Goal: Task Accomplishment & Management: Complete application form

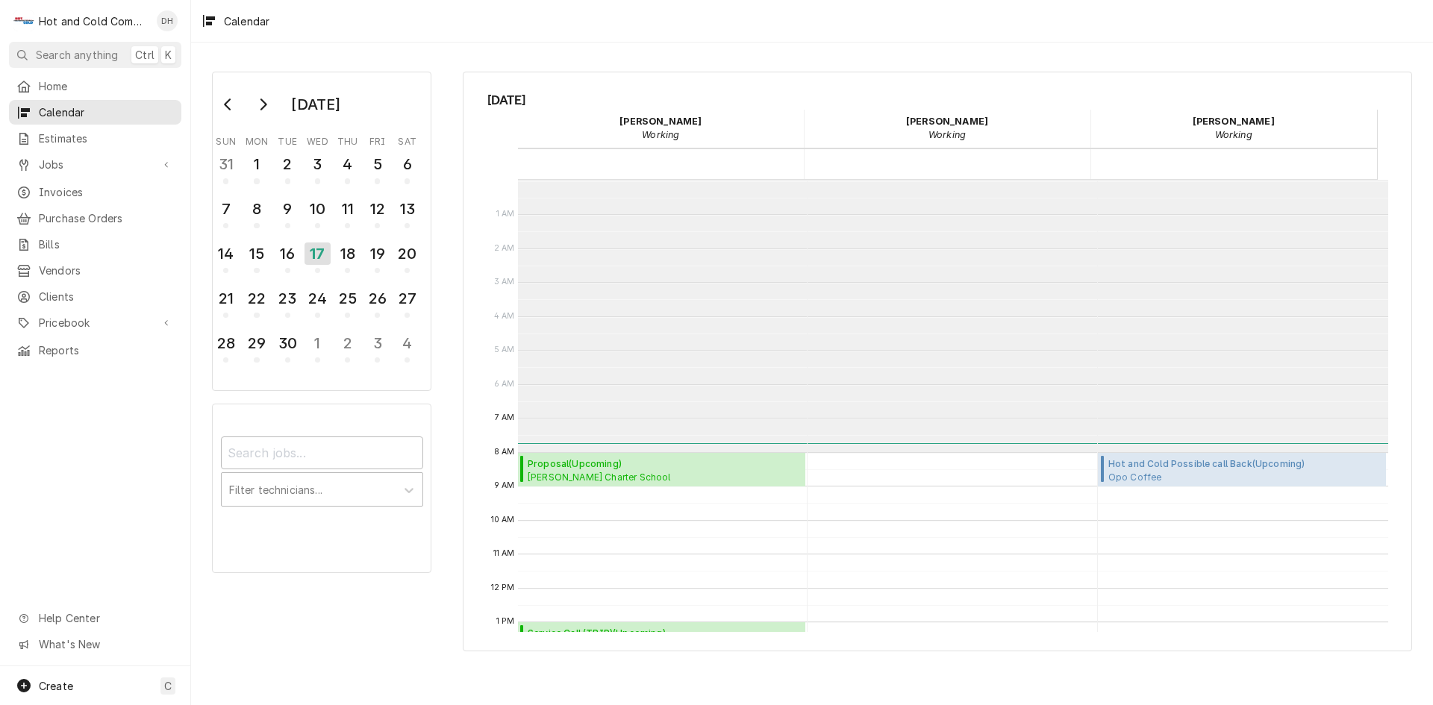
scroll to position [272, 0]
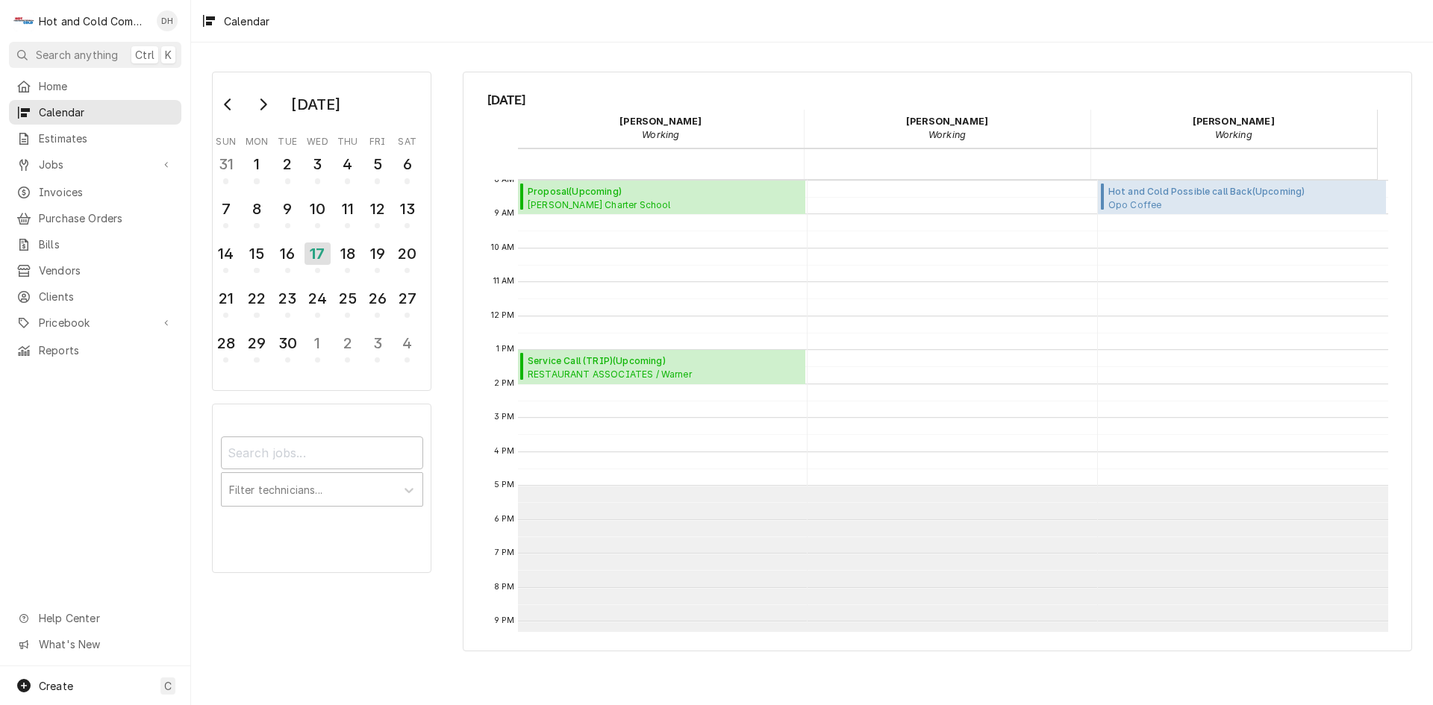
click at [822, 281] on div "Calendar Calendar" at bounding box center [952, 316] width 288 height 815
click at [684, 203] on span "Charles Drew Charter School High School / 300 Eva Davis Way SE, Atlanta, GA 303…" at bounding box center [641, 205] width 226 height 12
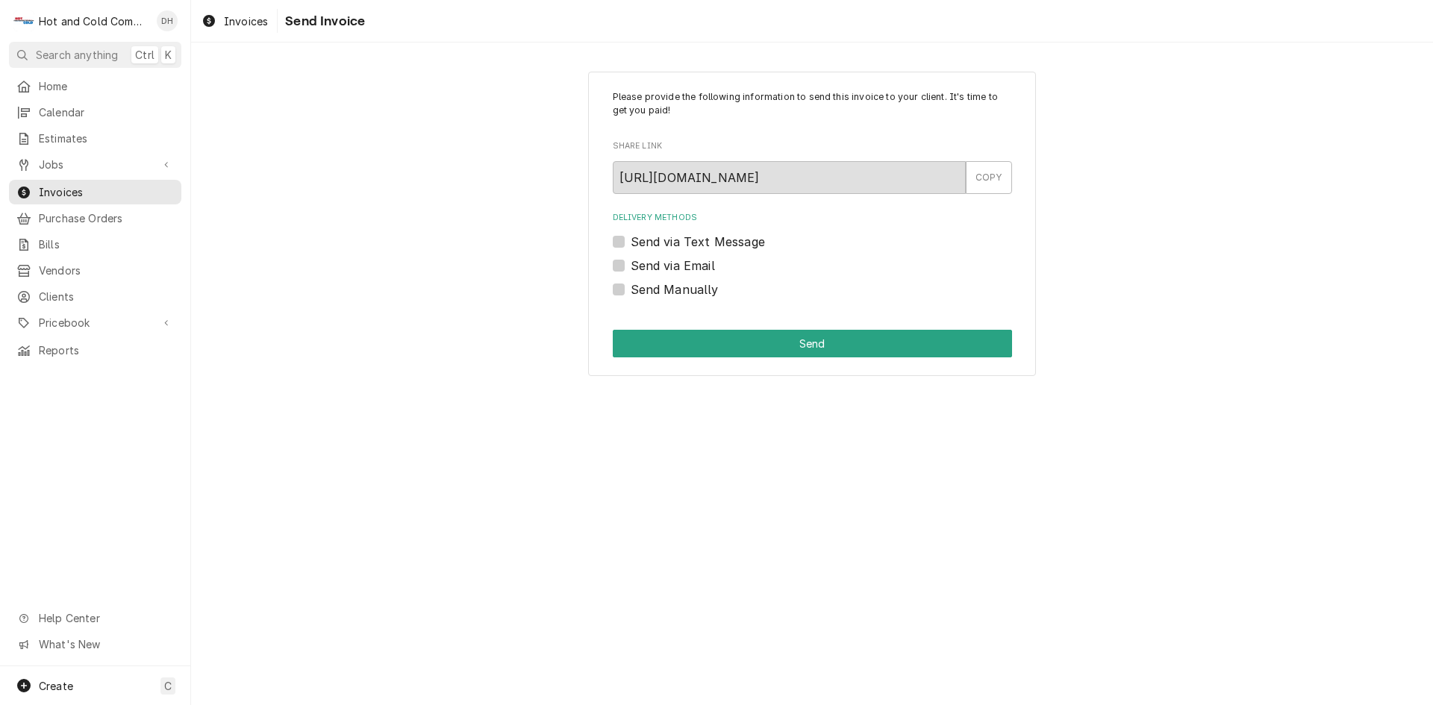
click at [631, 265] on label "Send via Email" at bounding box center [673, 266] width 84 height 18
click at [631, 265] on input "Send via Email" at bounding box center [830, 273] width 399 height 33
checkbox input "true"
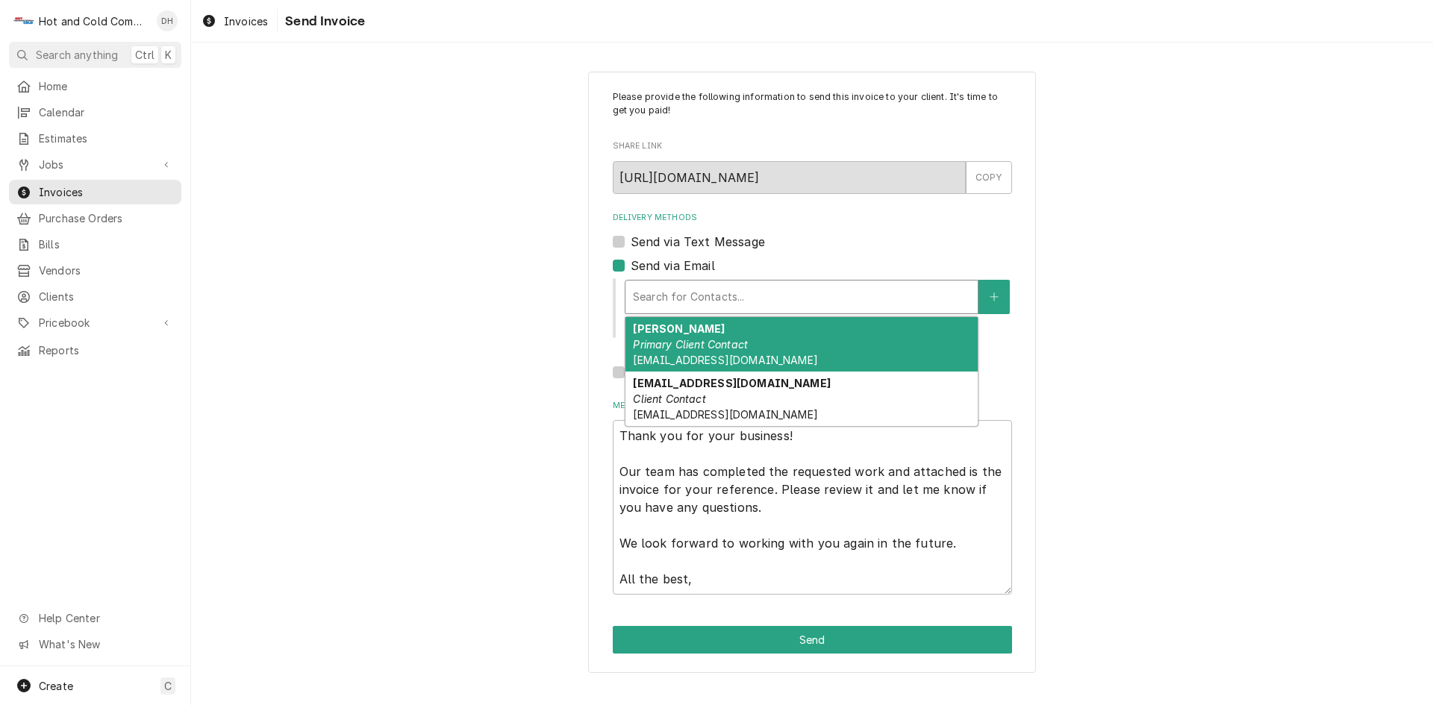
click at [809, 305] on div "Delivery Methods" at bounding box center [801, 297] width 337 height 27
click at [684, 340] on em "Primary Client Contact" at bounding box center [690, 344] width 115 height 13
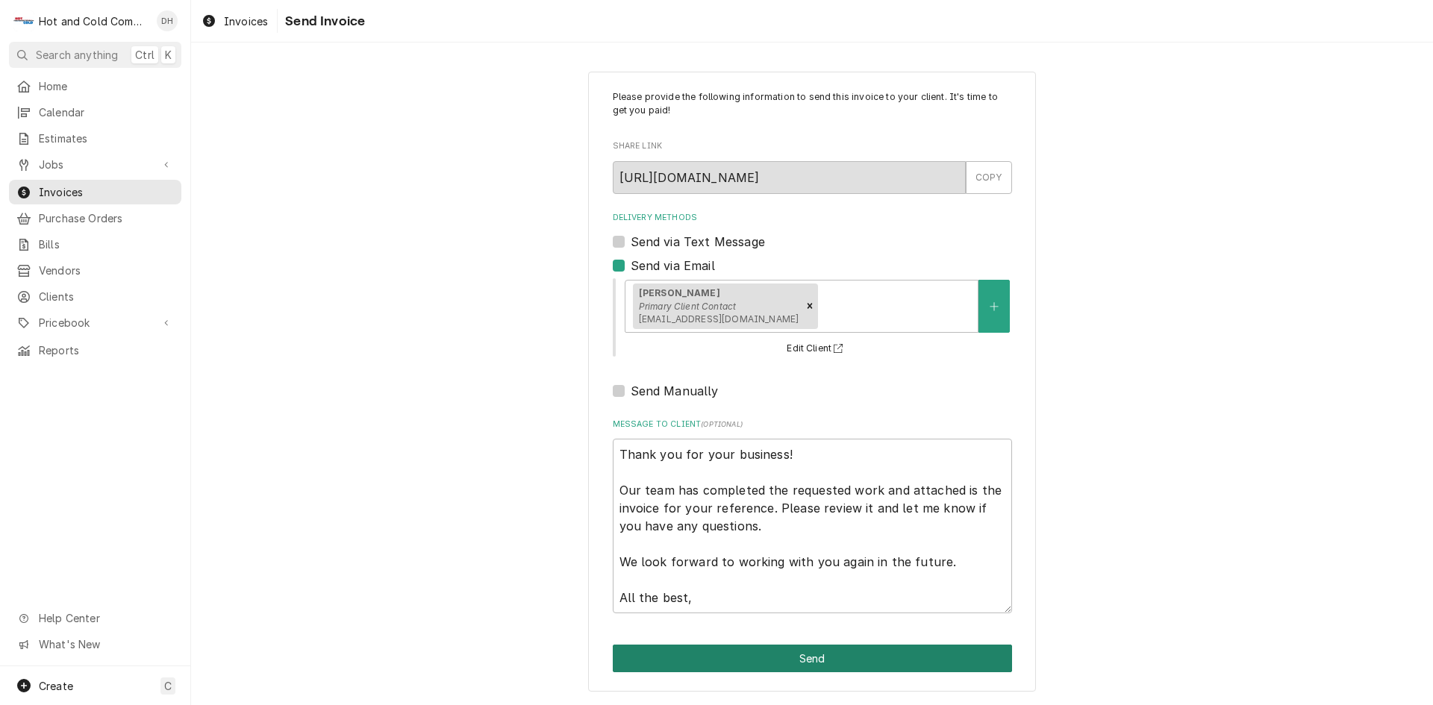
click at [841, 649] on button "Send" at bounding box center [812, 659] width 399 height 28
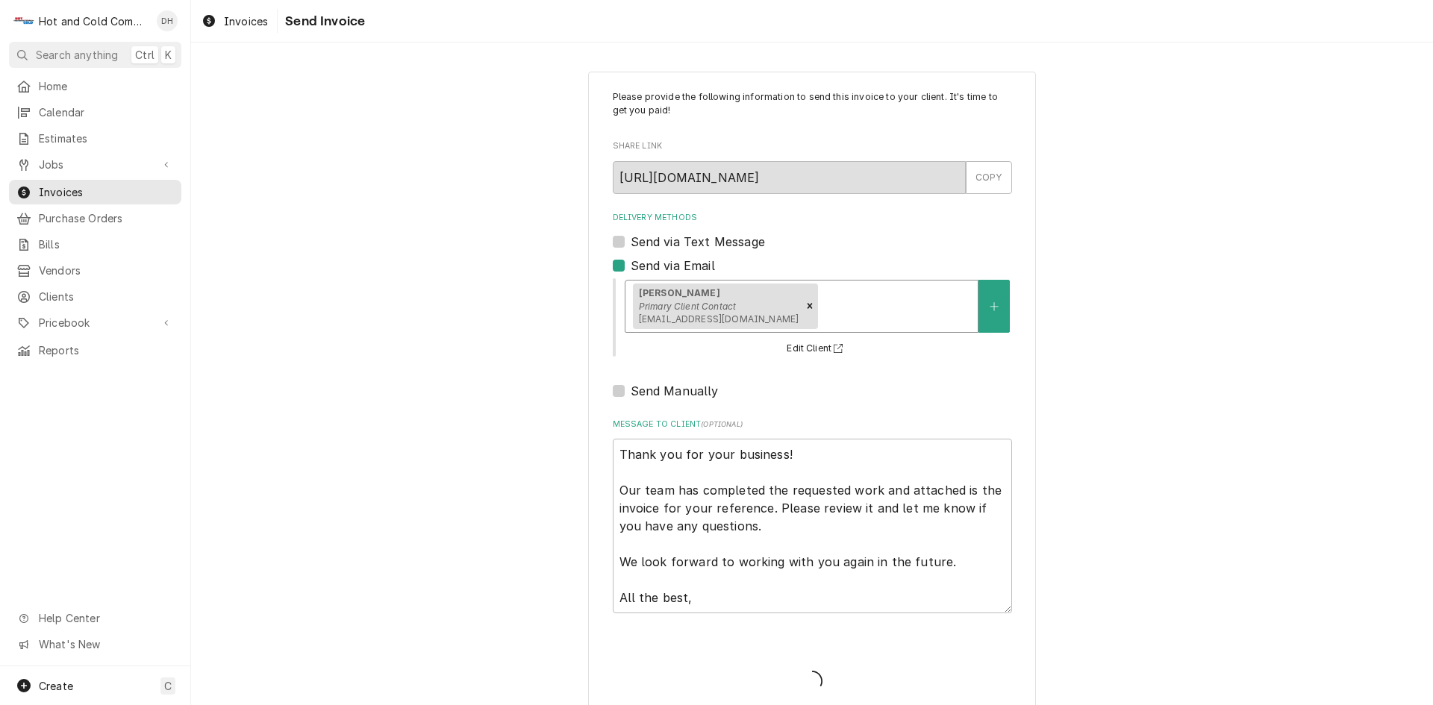
type textarea "x"
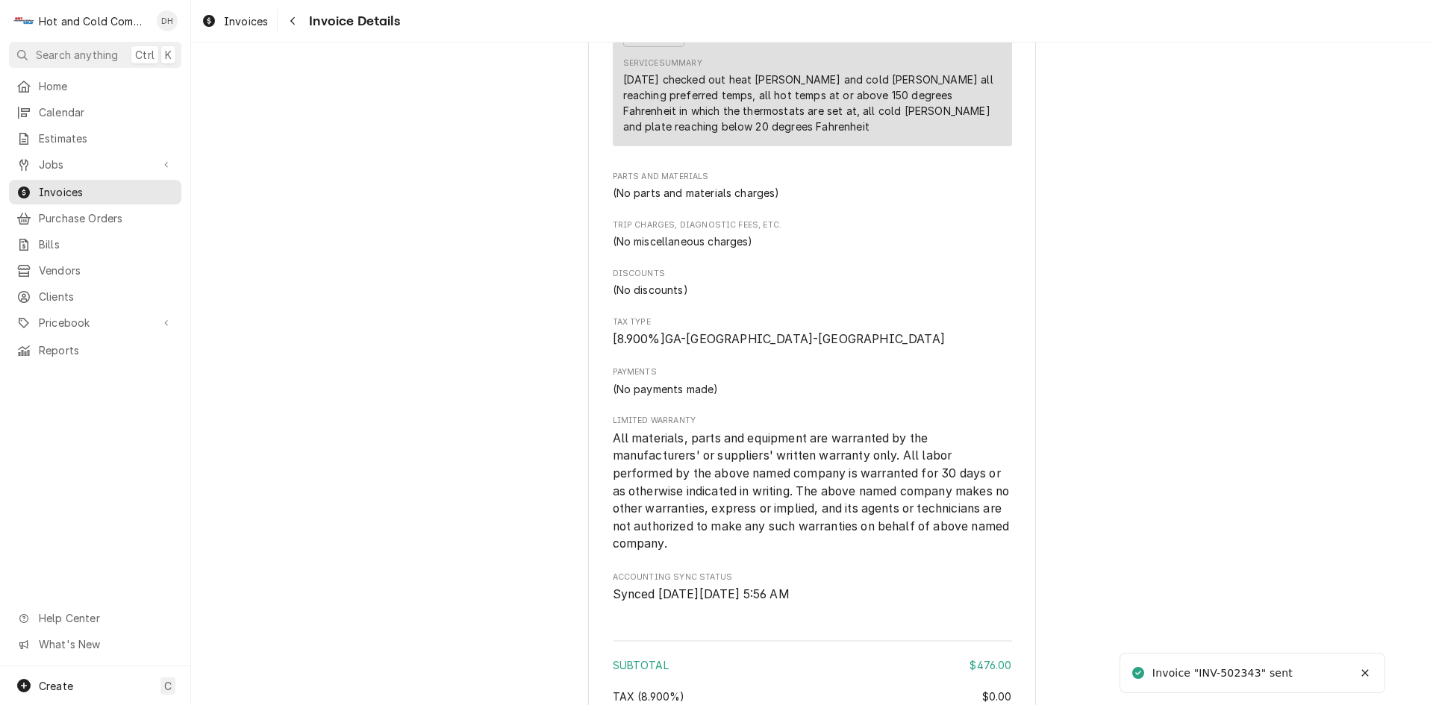
scroll to position [1728, 0]
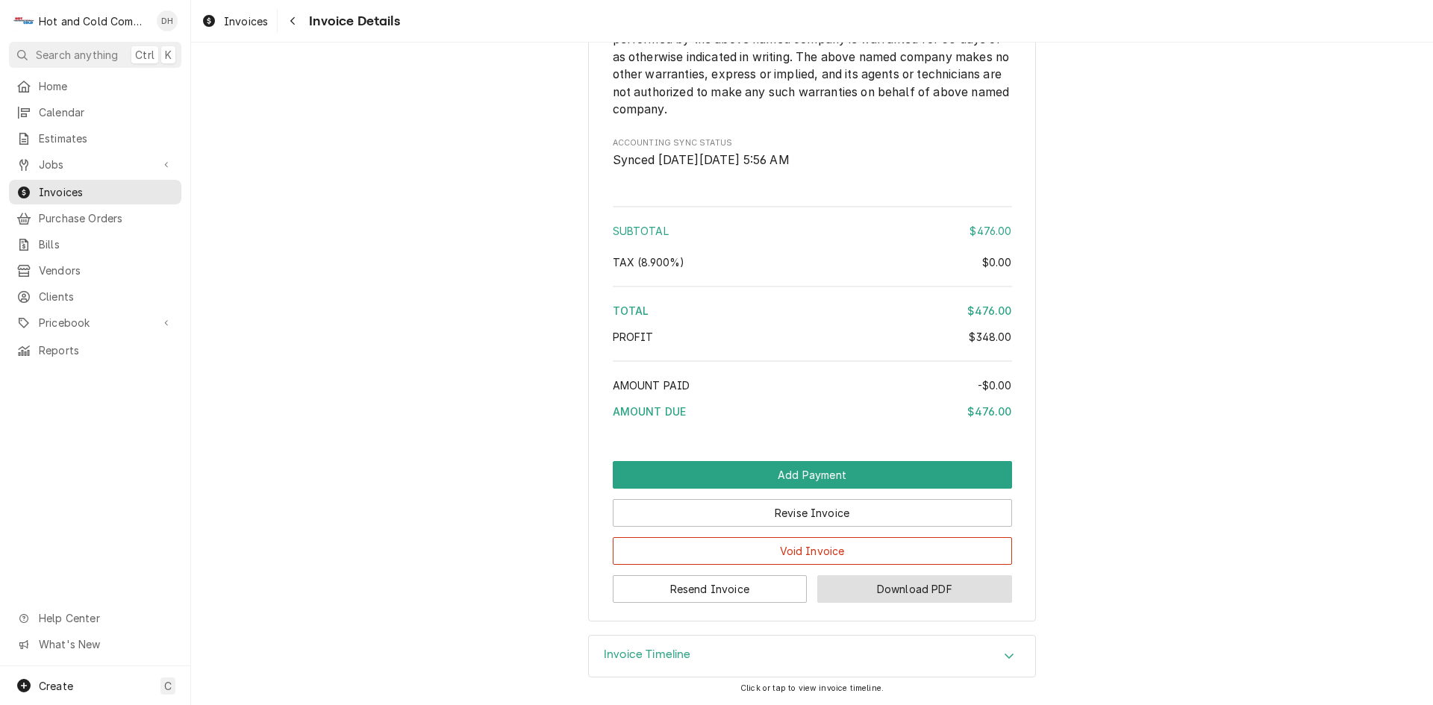
click at [923, 587] on button "Download PDF" at bounding box center [914, 589] width 195 height 28
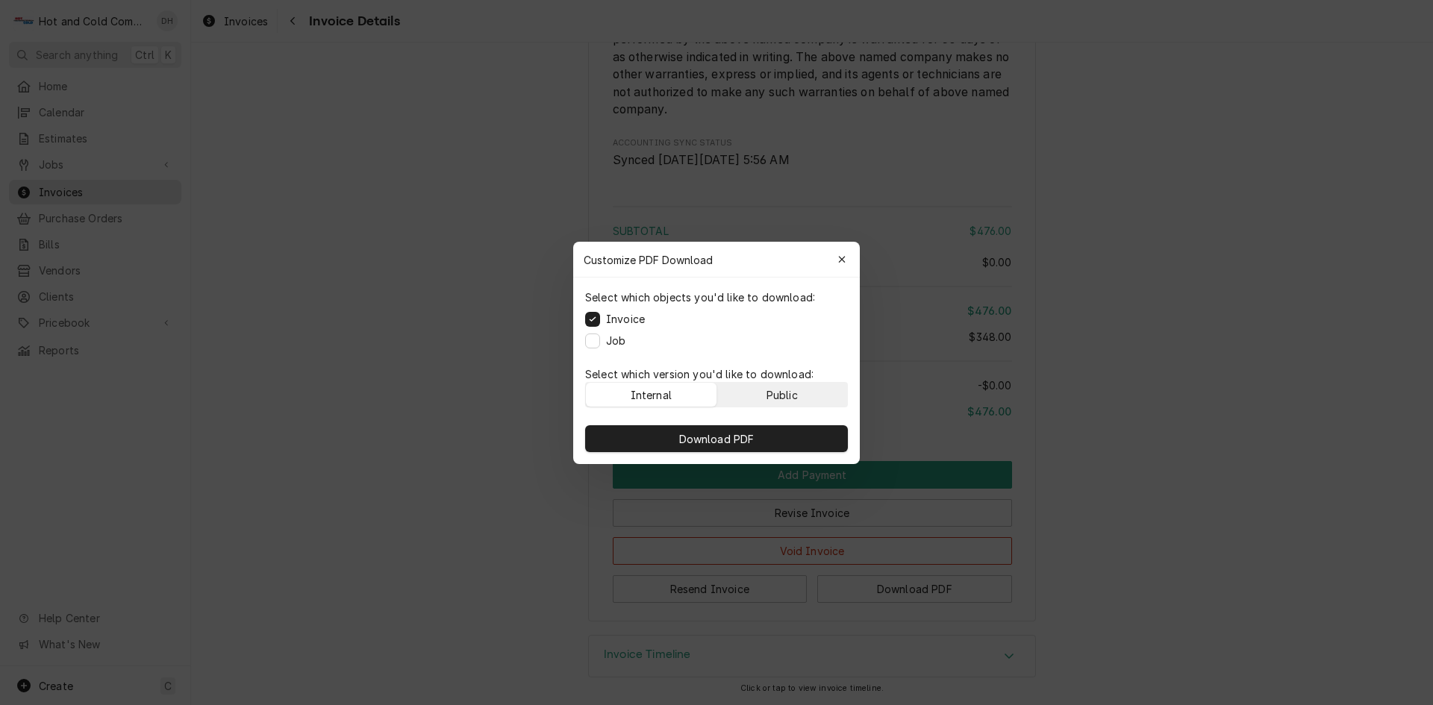
click at [831, 399] on button "Public" at bounding box center [782, 395] width 131 height 24
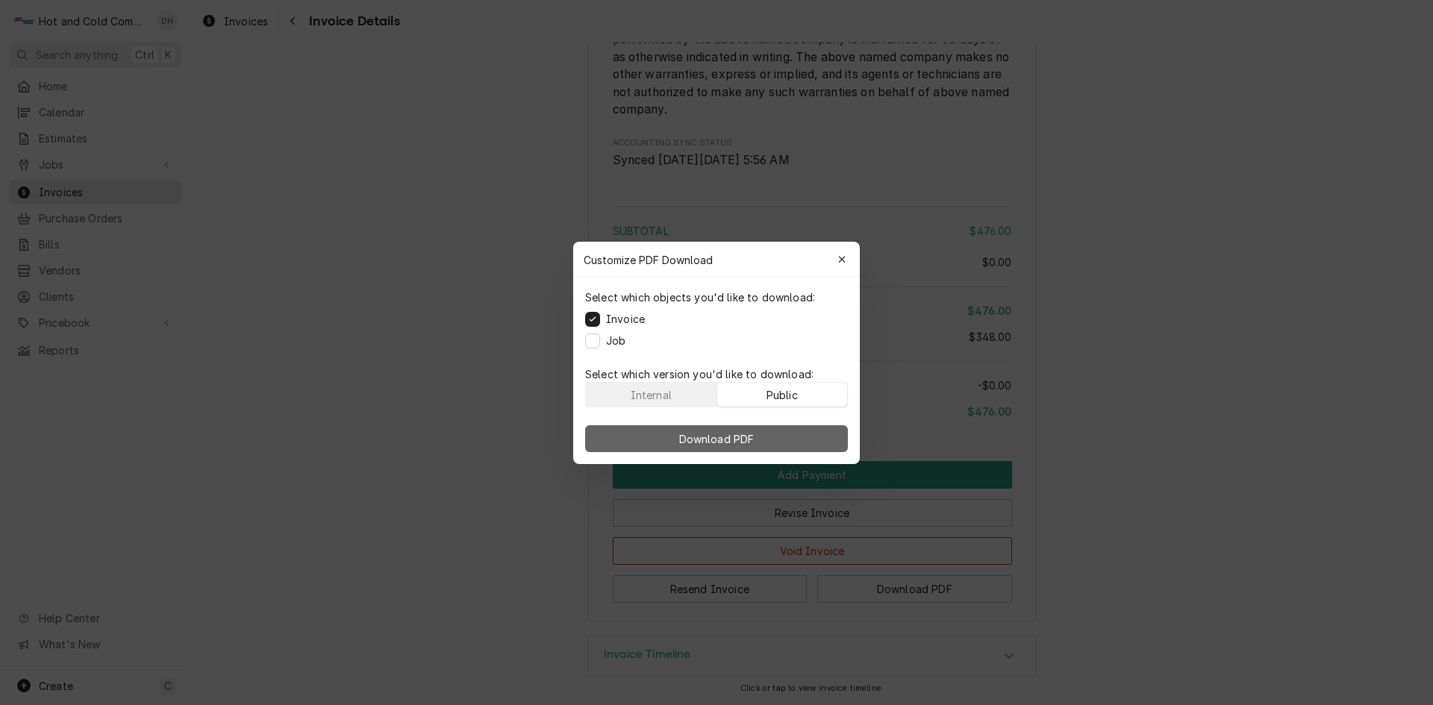
click at [777, 443] on button "Download PDF" at bounding box center [716, 438] width 263 height 27
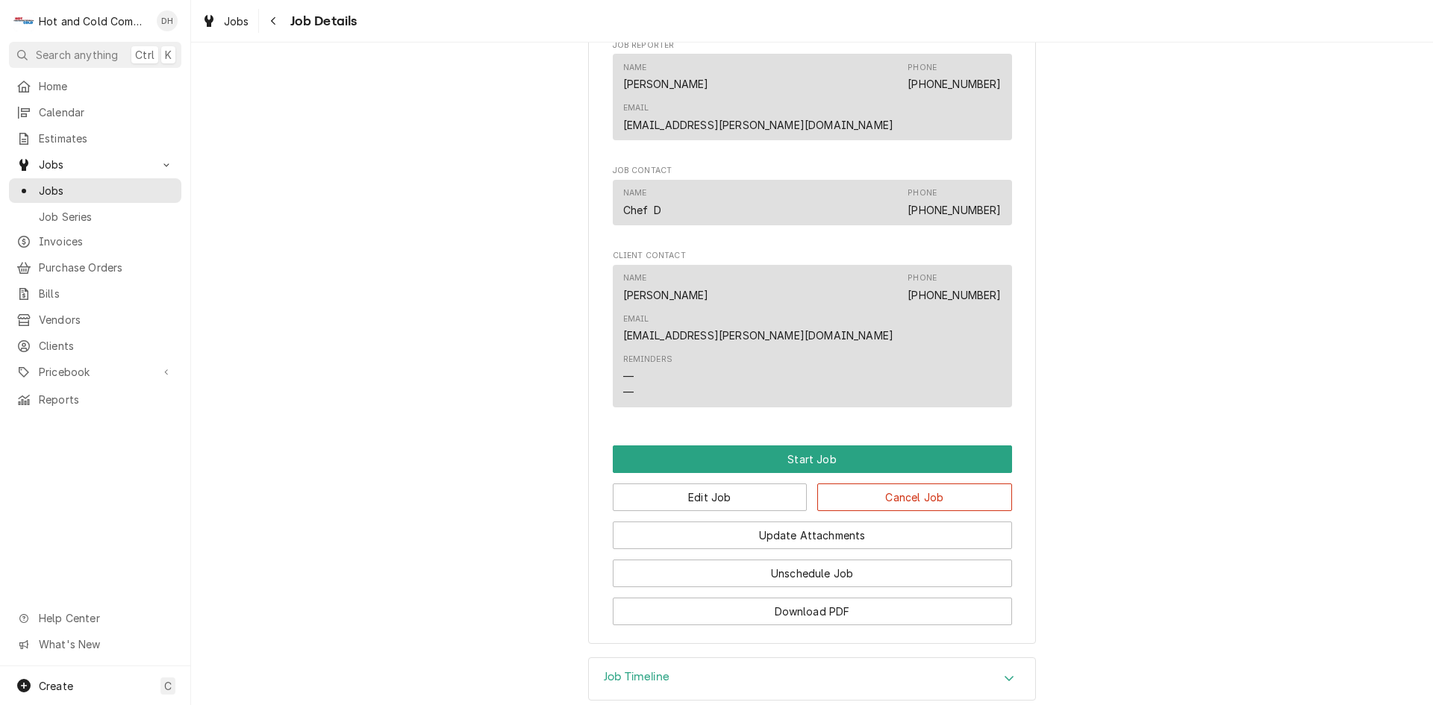
scroll to position [896, 0]
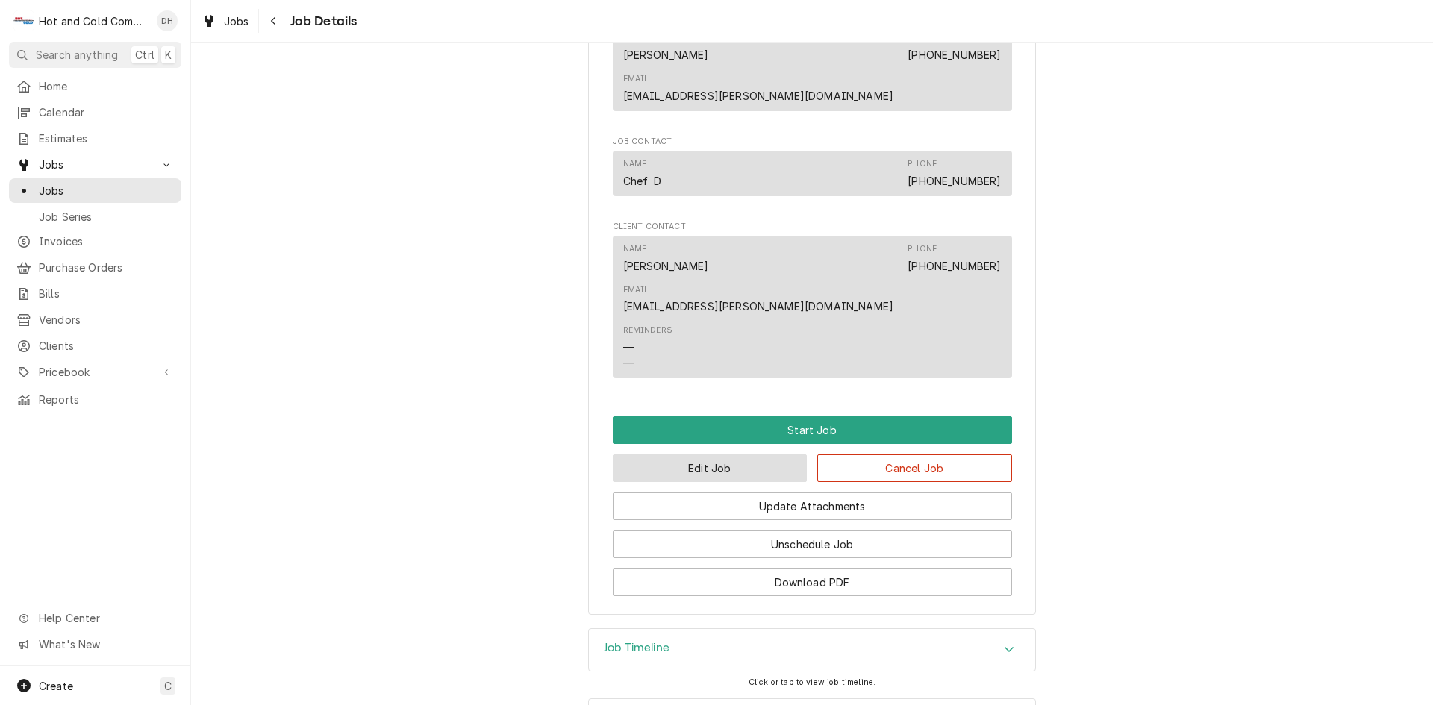
click at [712, 455] on button "Edit Job" at bounding box center [710, 469] width 195 height 28
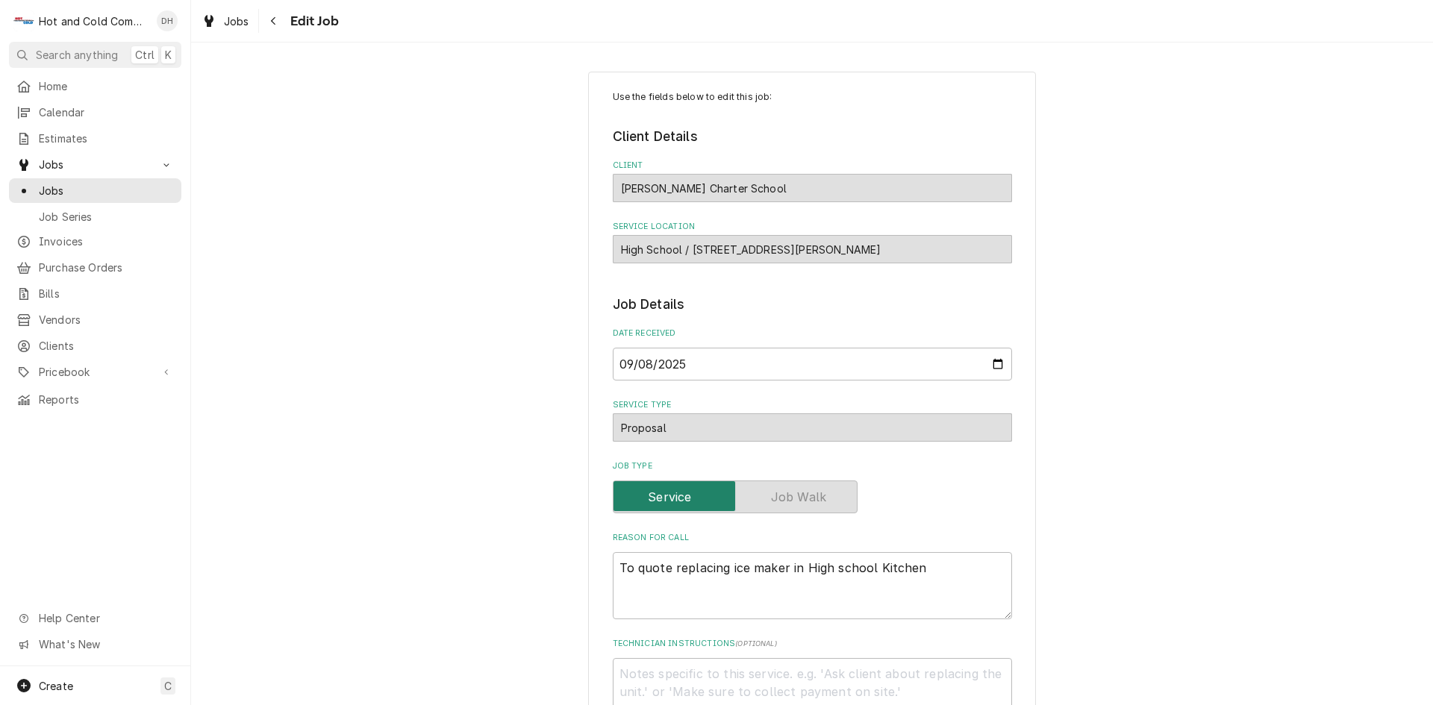
scroll to position [716, 0]
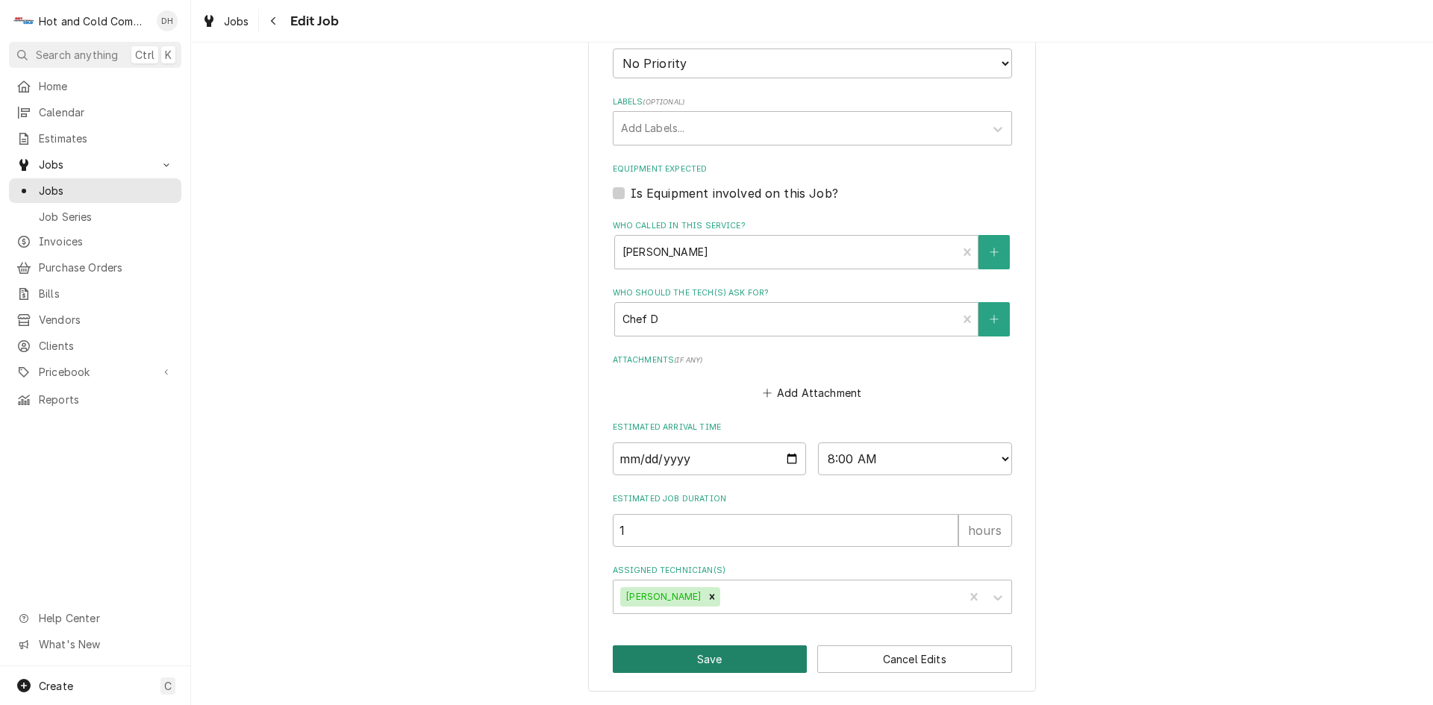
drag, startPoint x: 708, startPoint y: 655, endPoint x: 833, endPoint y: 480, distance: 215.6
click at [709, 655] on button "Save" at bounding box center [710, 660] width 195 height 28
type textarea "x"
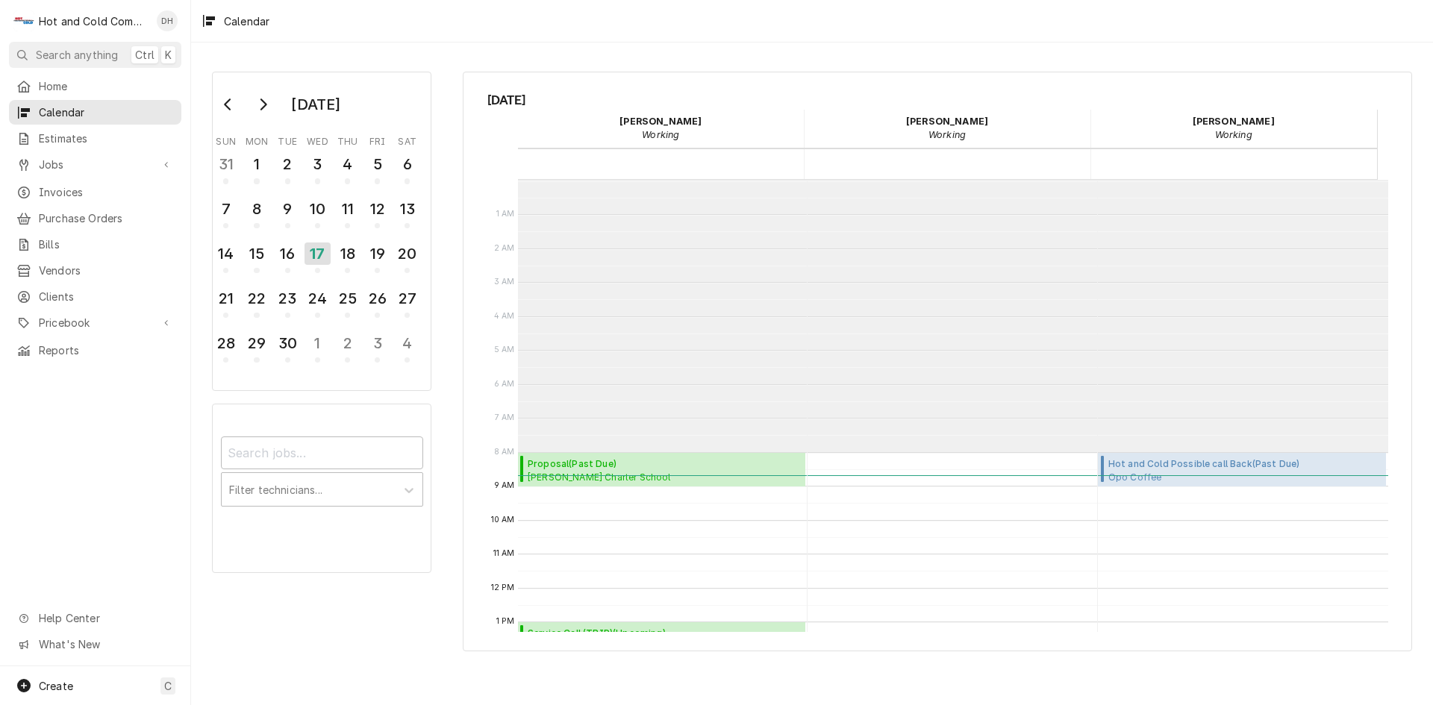
scroll to position [272, 0]
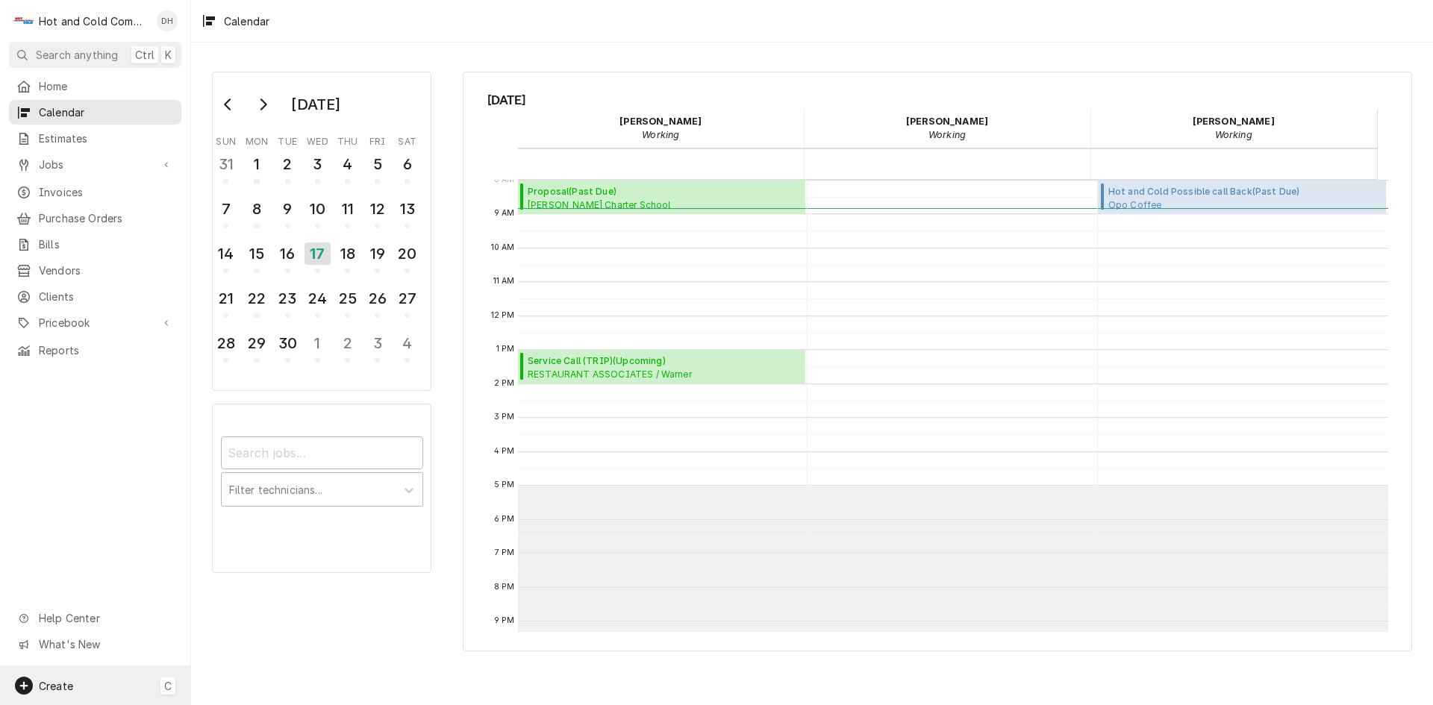
click at [56, 684] on span "Create" at bounding box center [56, 686] width 34 height 13
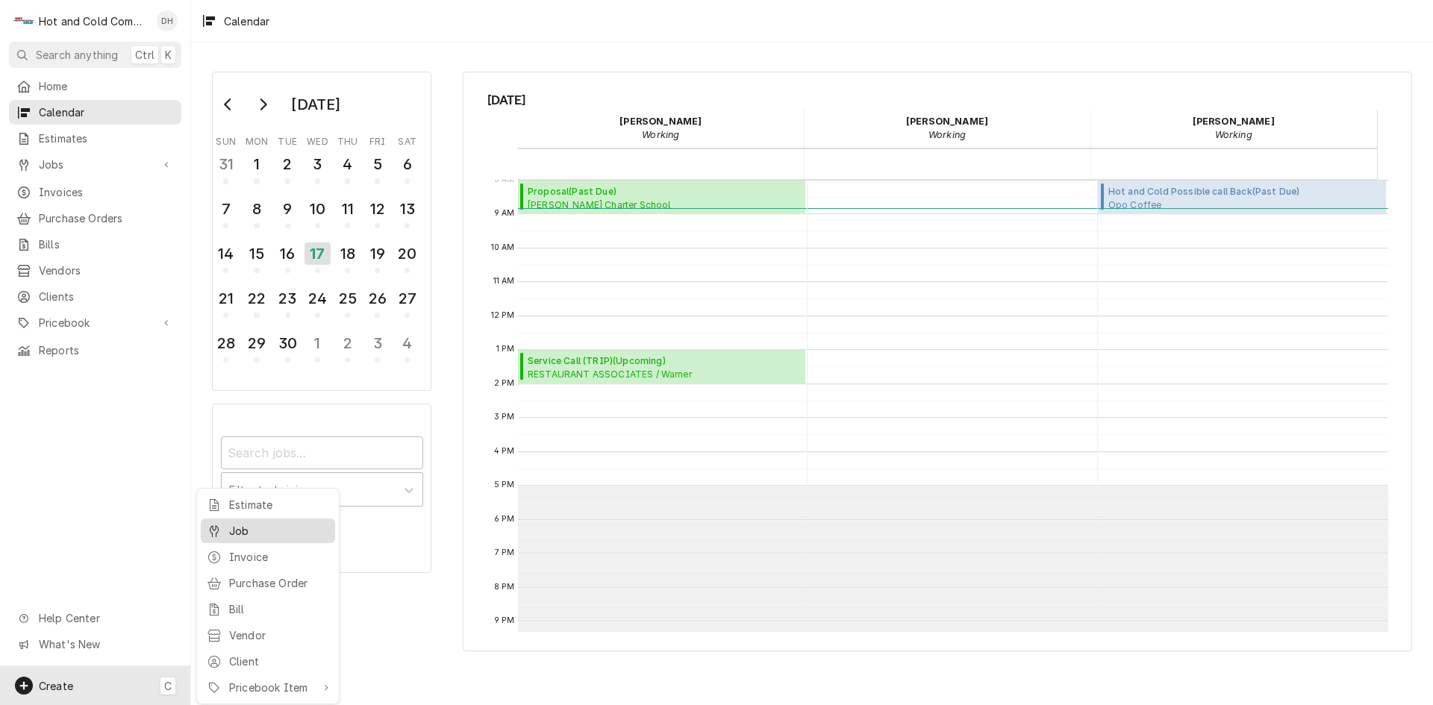
click at [257, 535] on div "Job" at bounding box center [279, 531] width 100 height 16
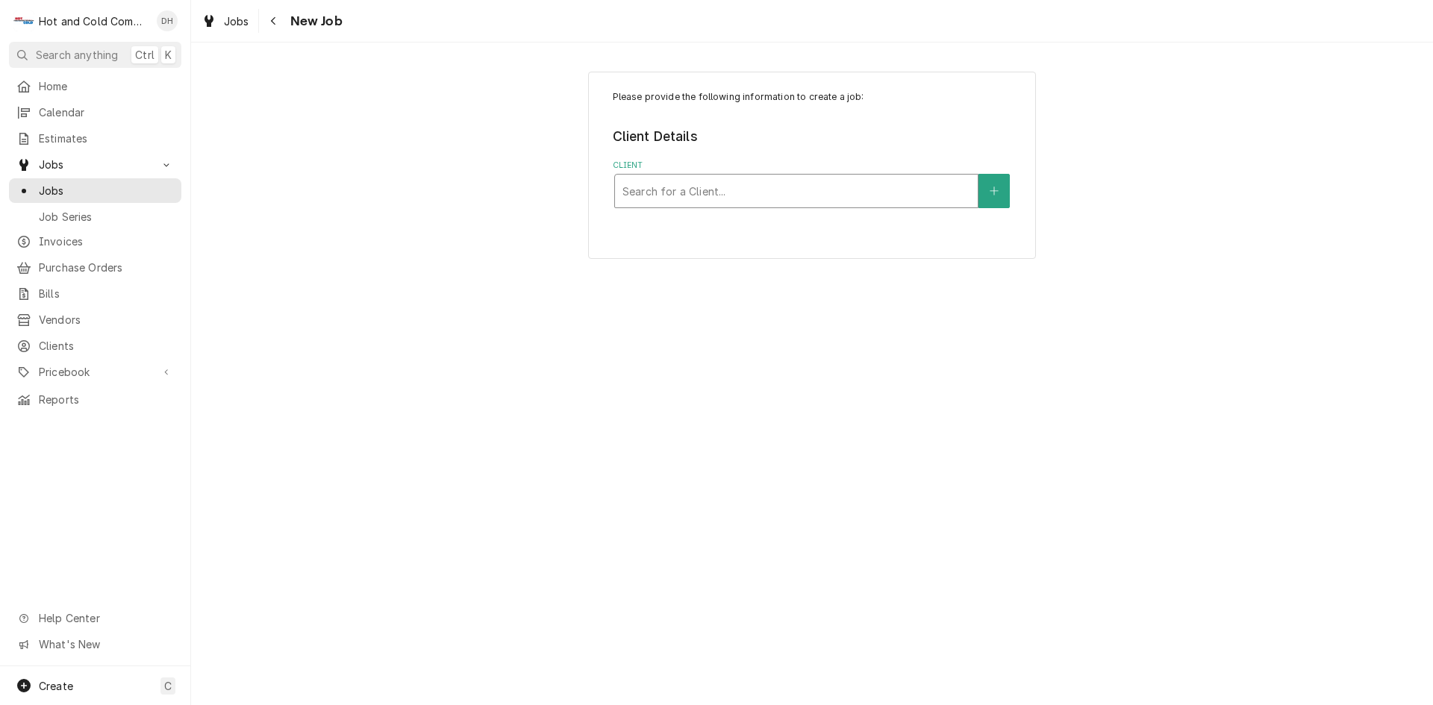
click at [755, 199] on div "Client" at bounding box center [796, 191] width 348 height 27
type input "Aladdin"
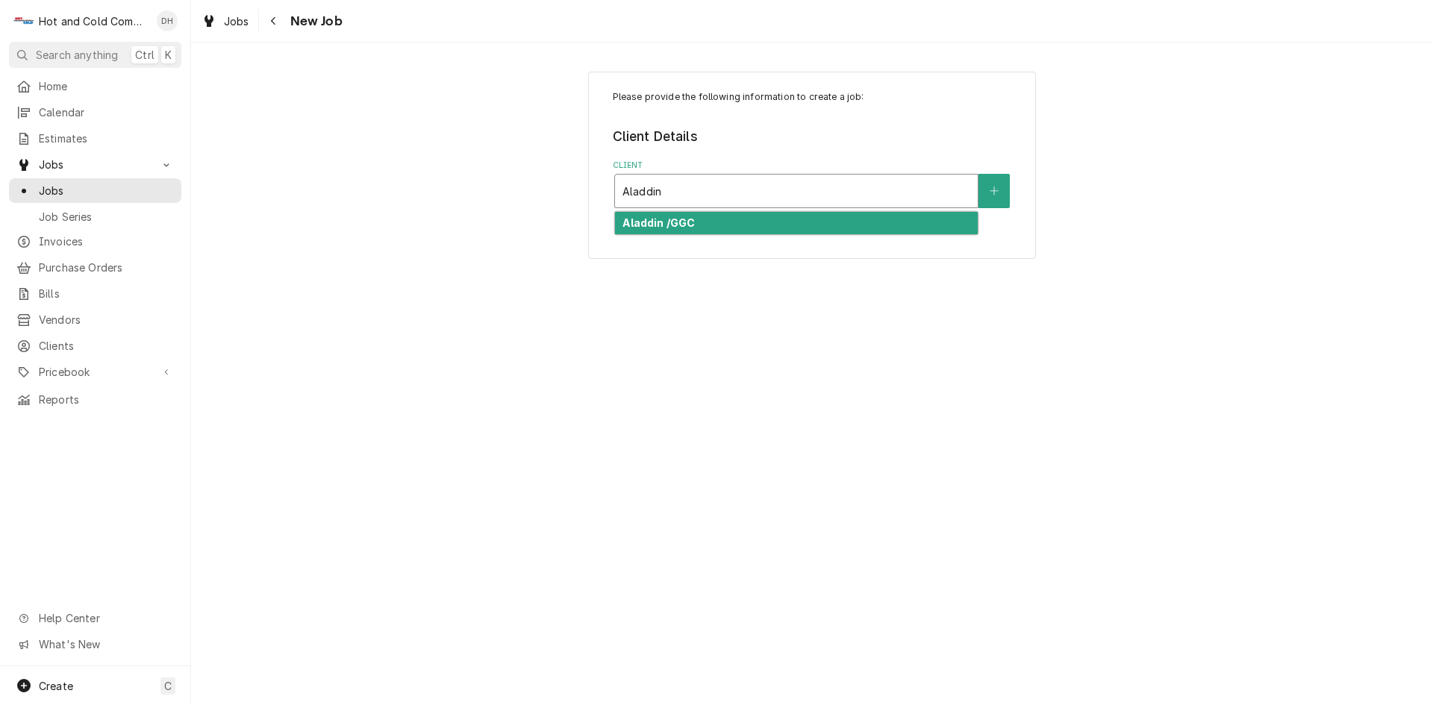
click at [654, 222] on strong "Aladdin /GGC" at bounding box center [658, 222] width 72 height 13
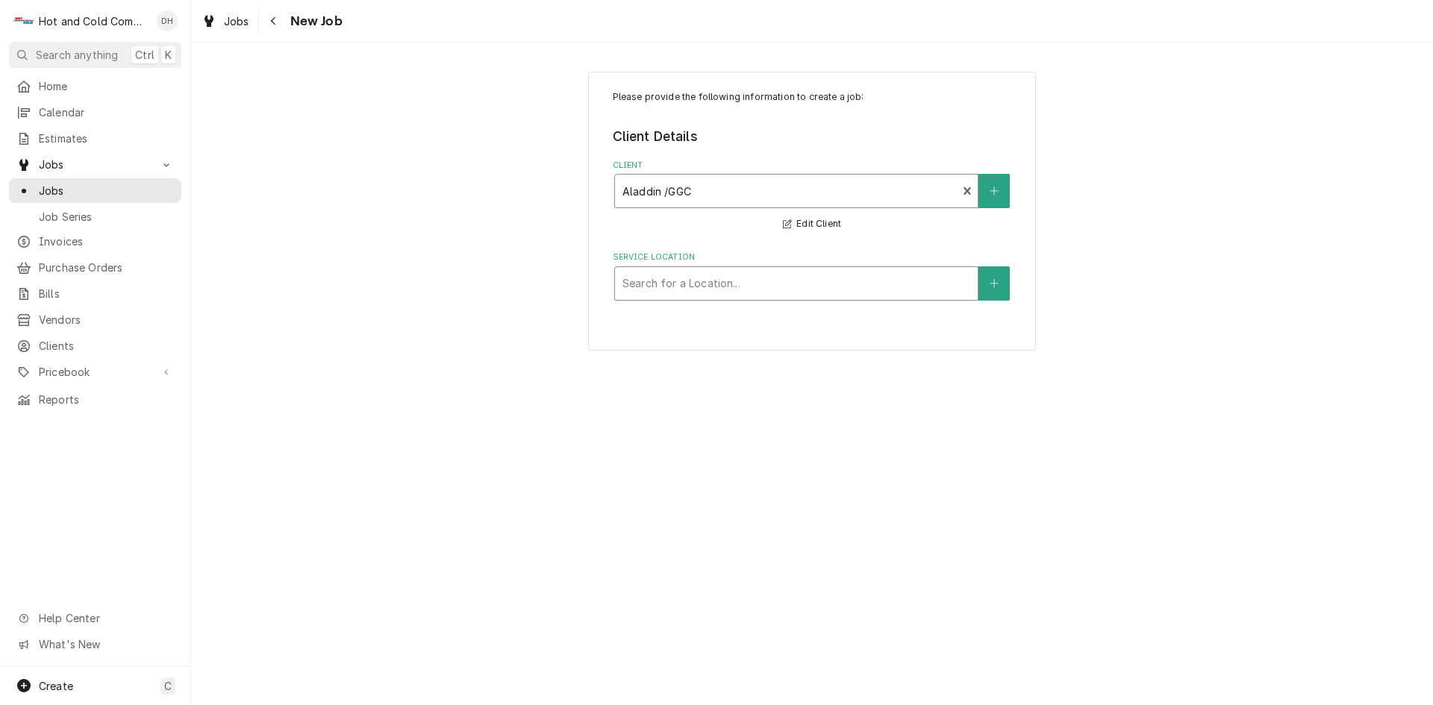
click at [865, 287] on div "Service Location" at bounding box center [796, 283] width 348 height 27
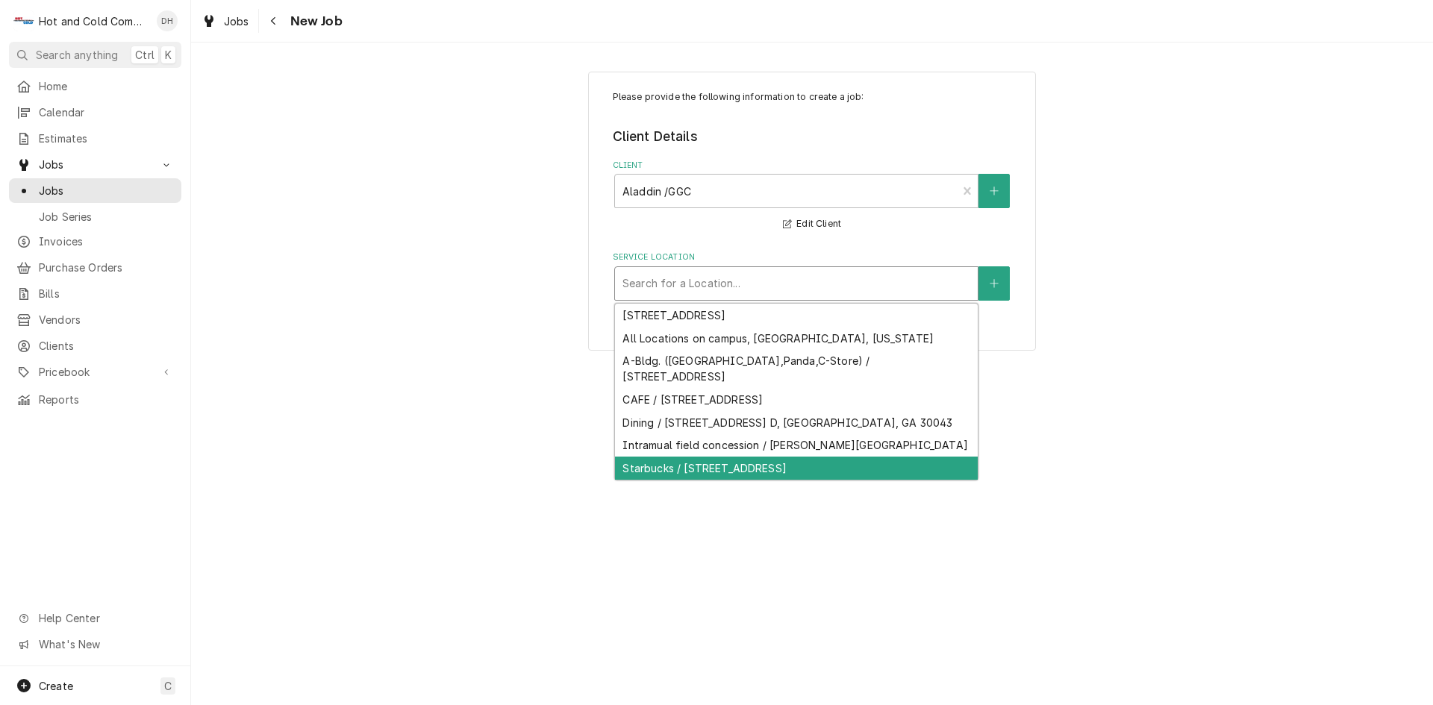
click at [784, 480] on div "Starbucks / 1000 University Center Ln, Lawrenceville, GA 30043" at bounding box center [796, 468] width 363 height 23
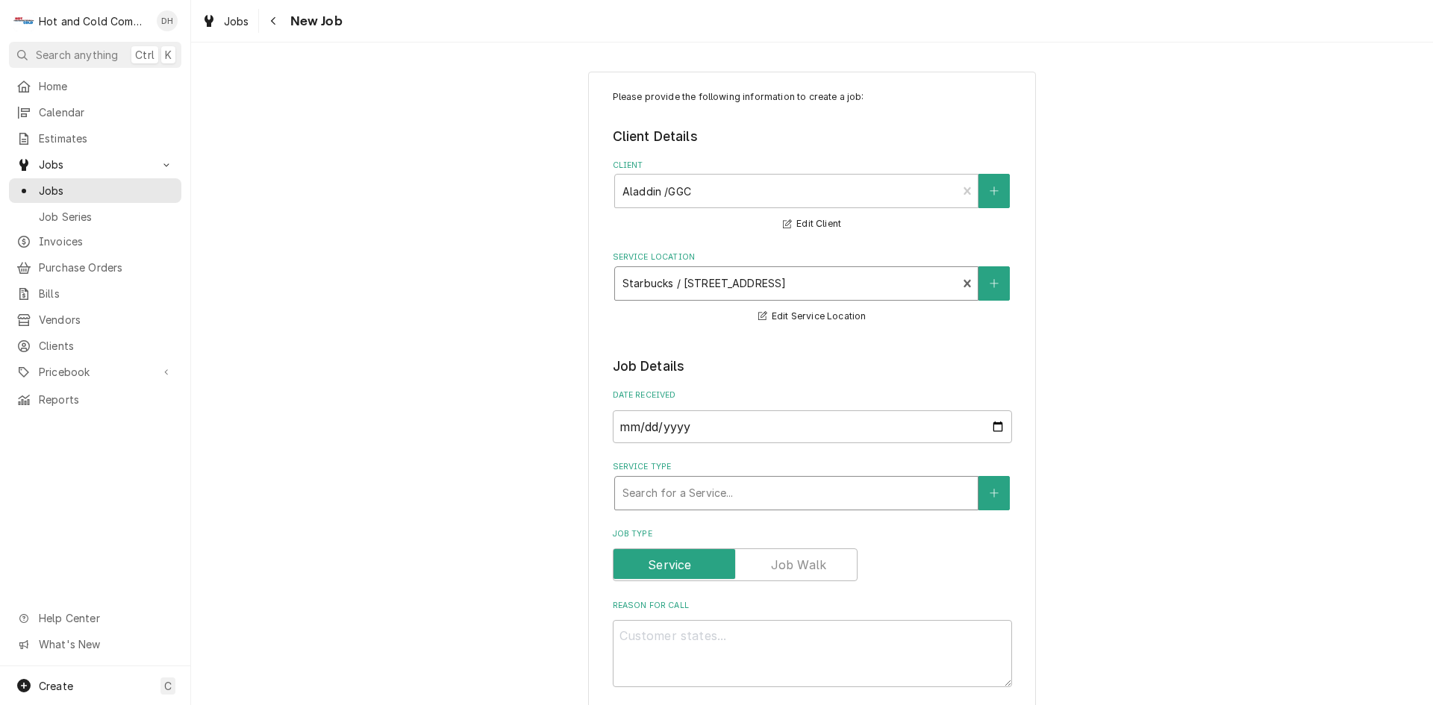
click at [738, 493] on div "Service Type" at bounding box center [796, 493] width 348 height 27
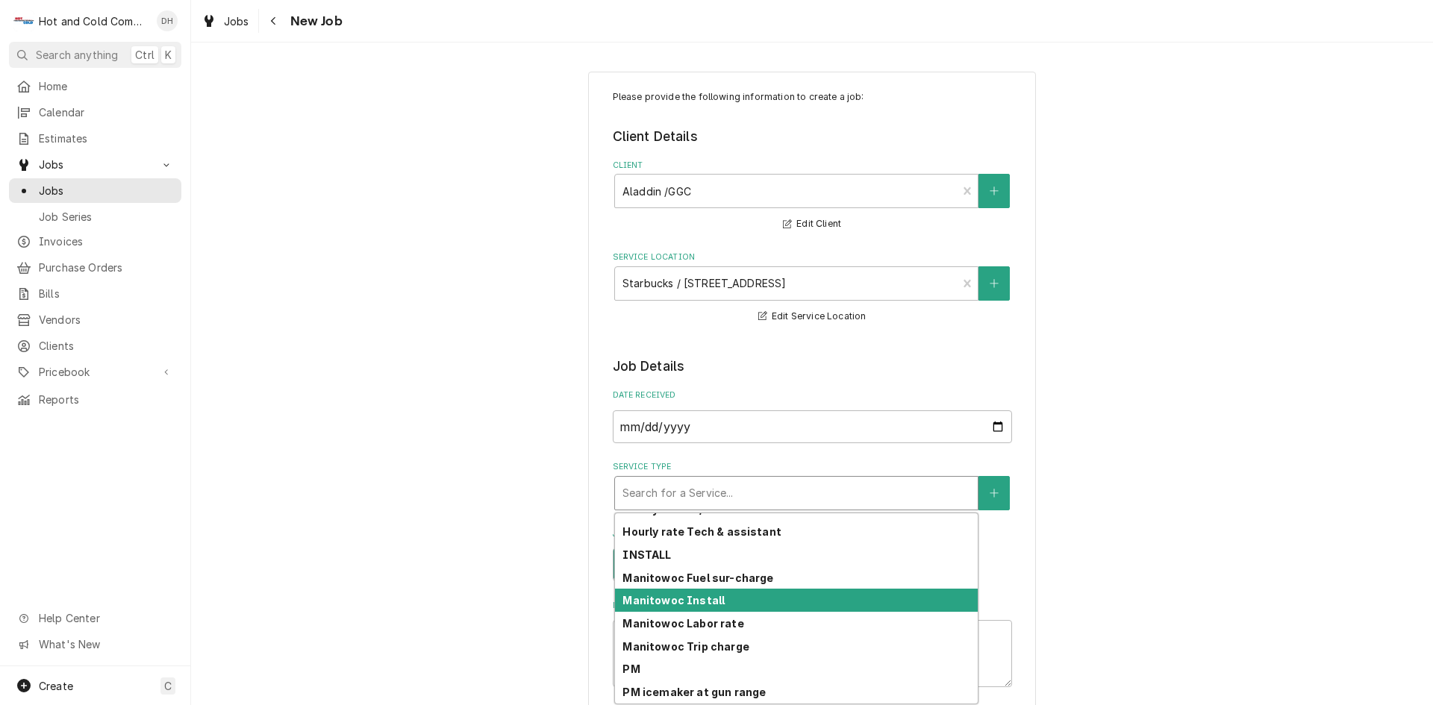
scroll to position [419, 0]
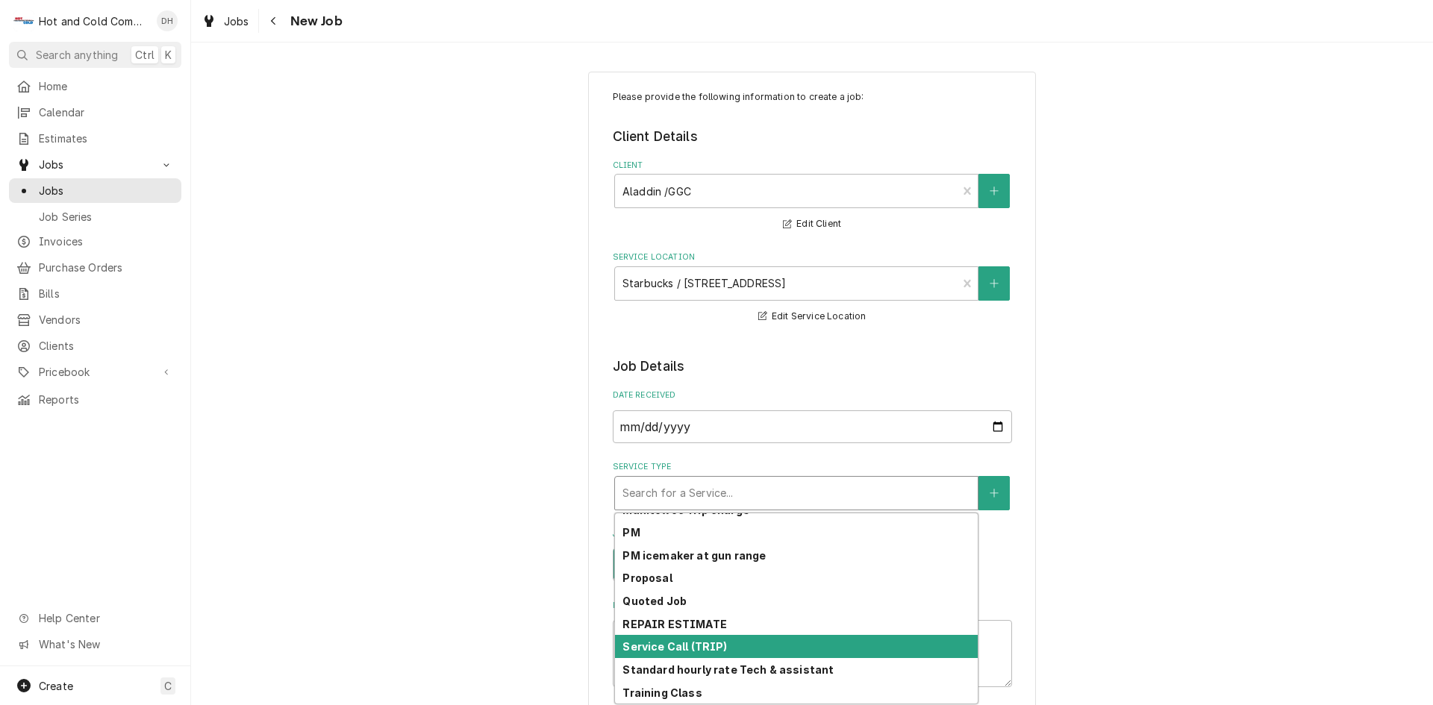
drag, startPoint x: 715, startPoint y: 646, endPoint x: 861, endPoint y: 542, distance: 179.3
click at [716, 645] on strong "Service Call (TRIP)" at bounding box center [674, 646] width 104 height 13
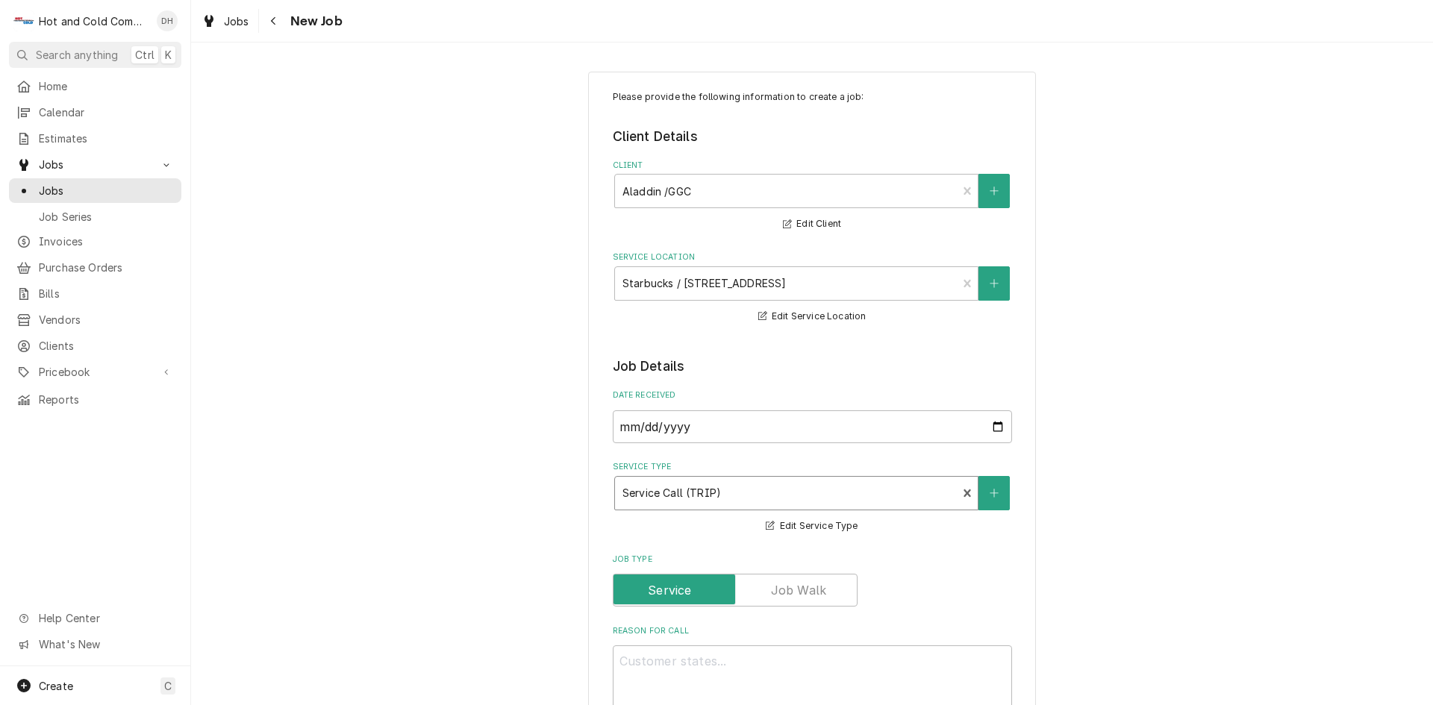
scroll to position [498, 0]
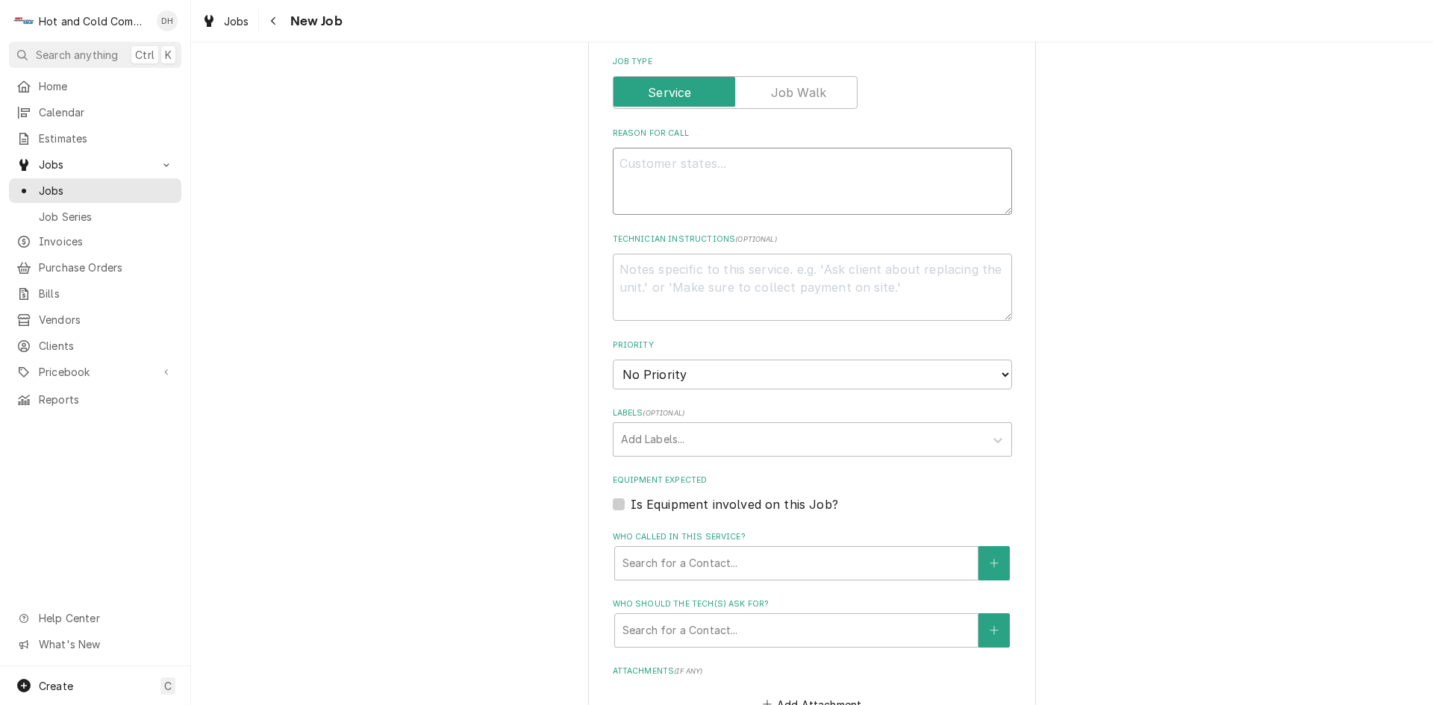
click at [763, 168] on textarea "Reason For Call" at bounding box center [812, 181] width 399 height 67
type textarea "x"
type textarea "c"
type textarea "x"
type textarea "co"
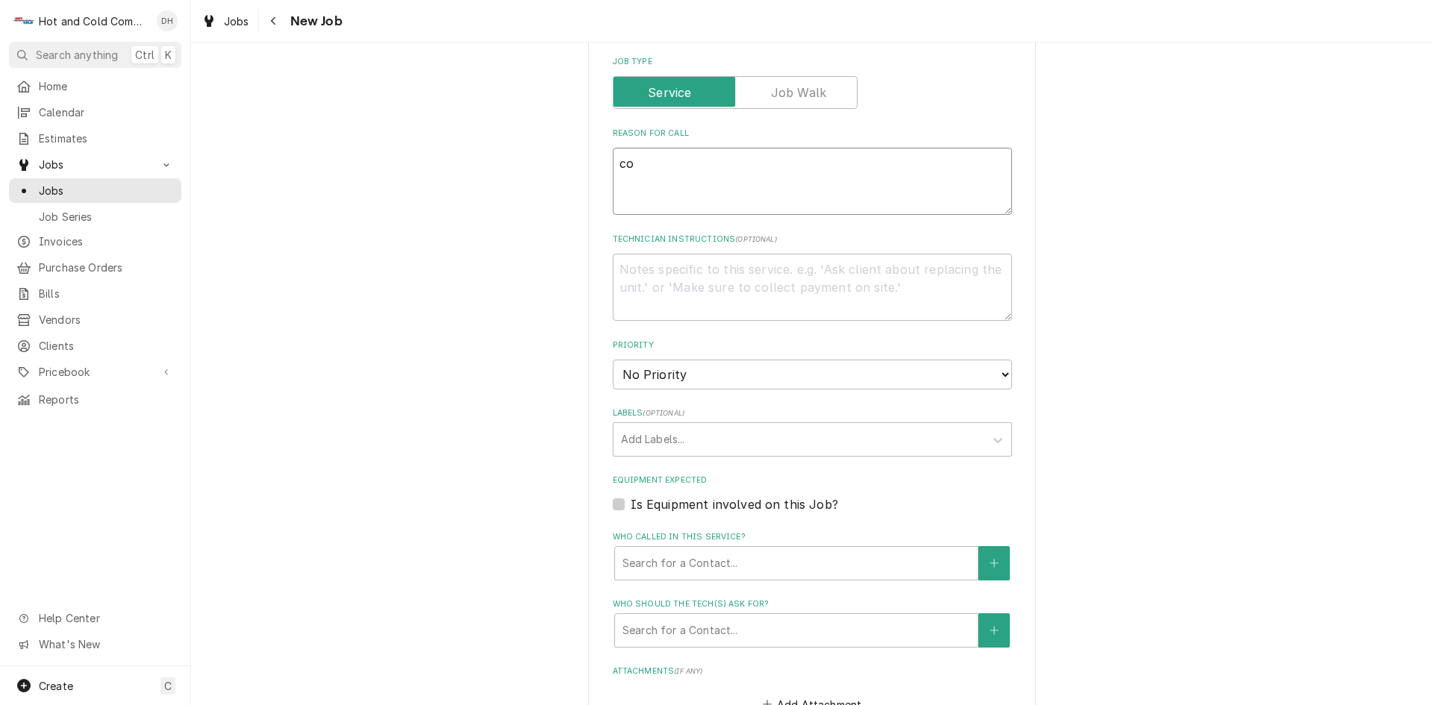
type textarea "x"
type textarea "coo"
type textarea "x"
type textarea "cool"
type textarea "x"
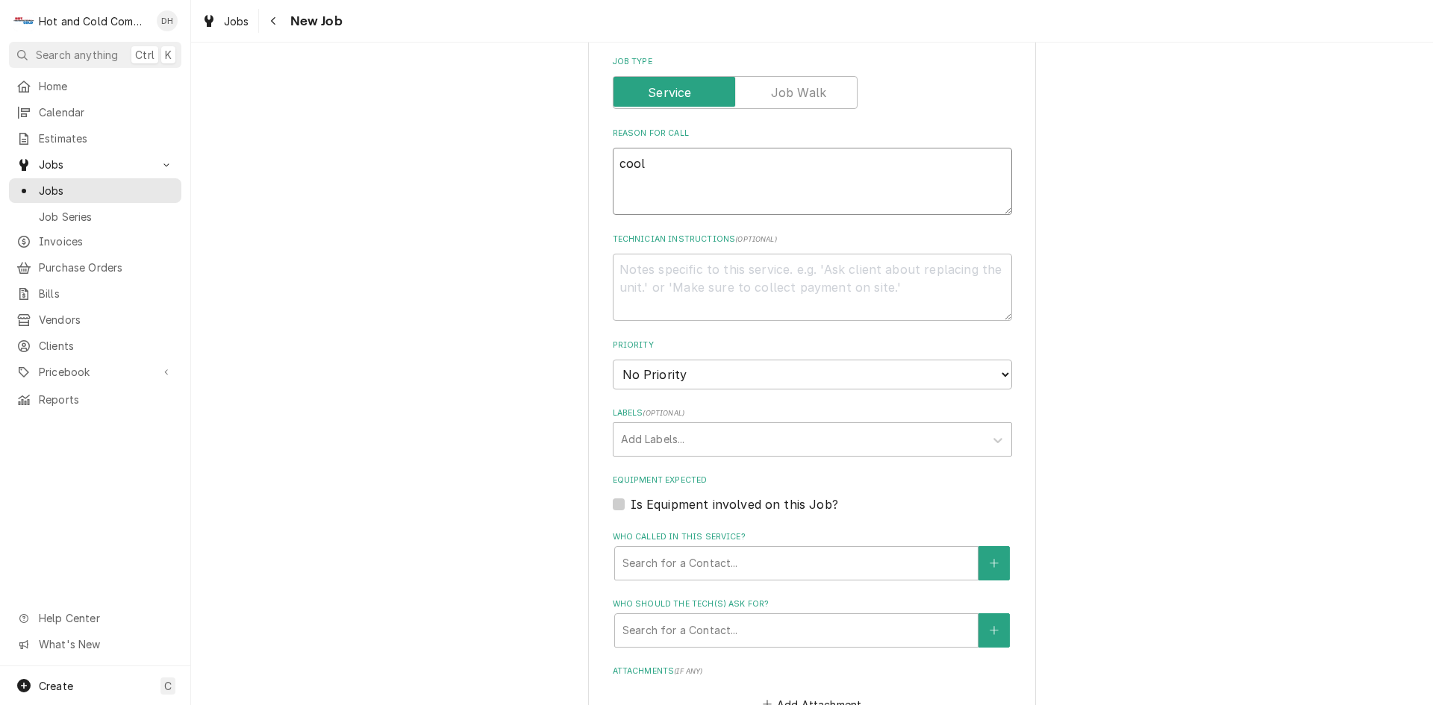
type textarea "coole"
type textarea "x"
type textarea "cooler"
type textarea "x"
type textarea "cooler"
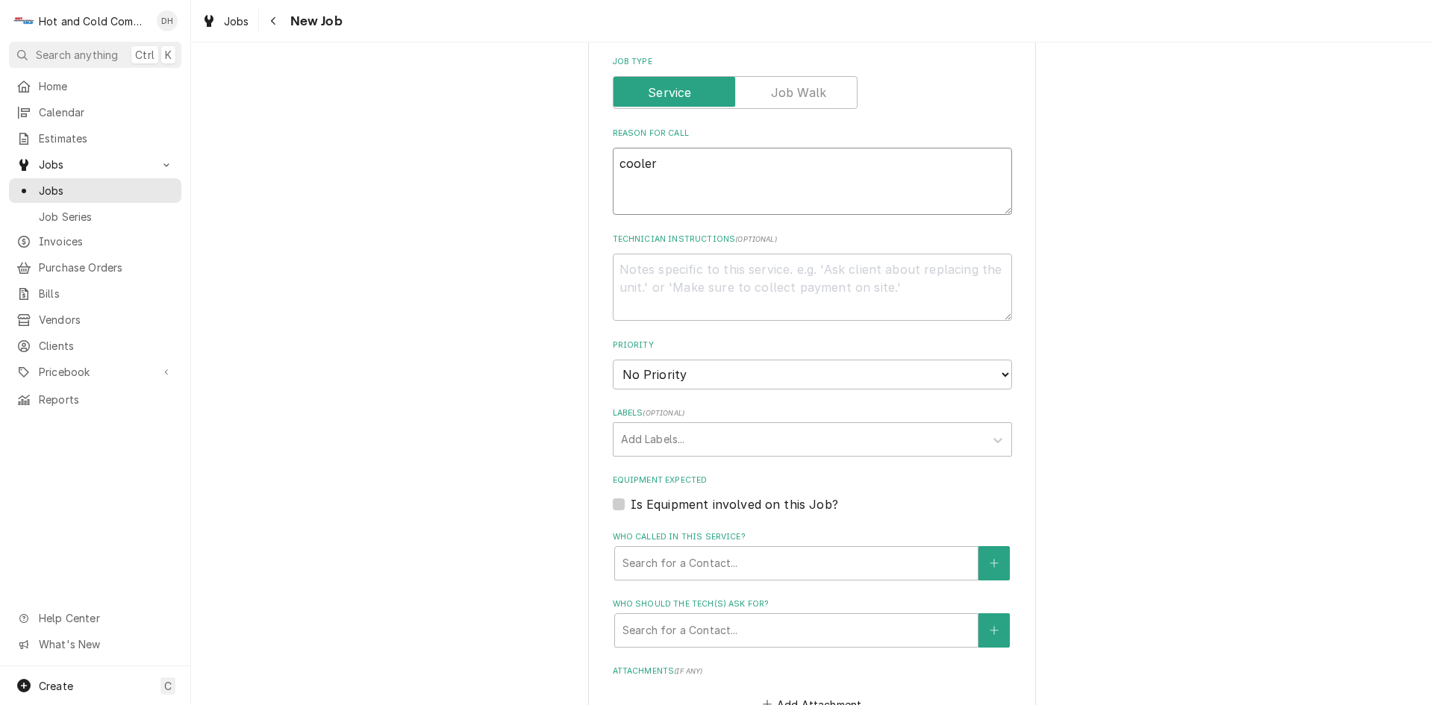
type textarea "x"
type textarea "cooler i"
type textarea "x"
type textarea "cooler is"
type textarea "x"
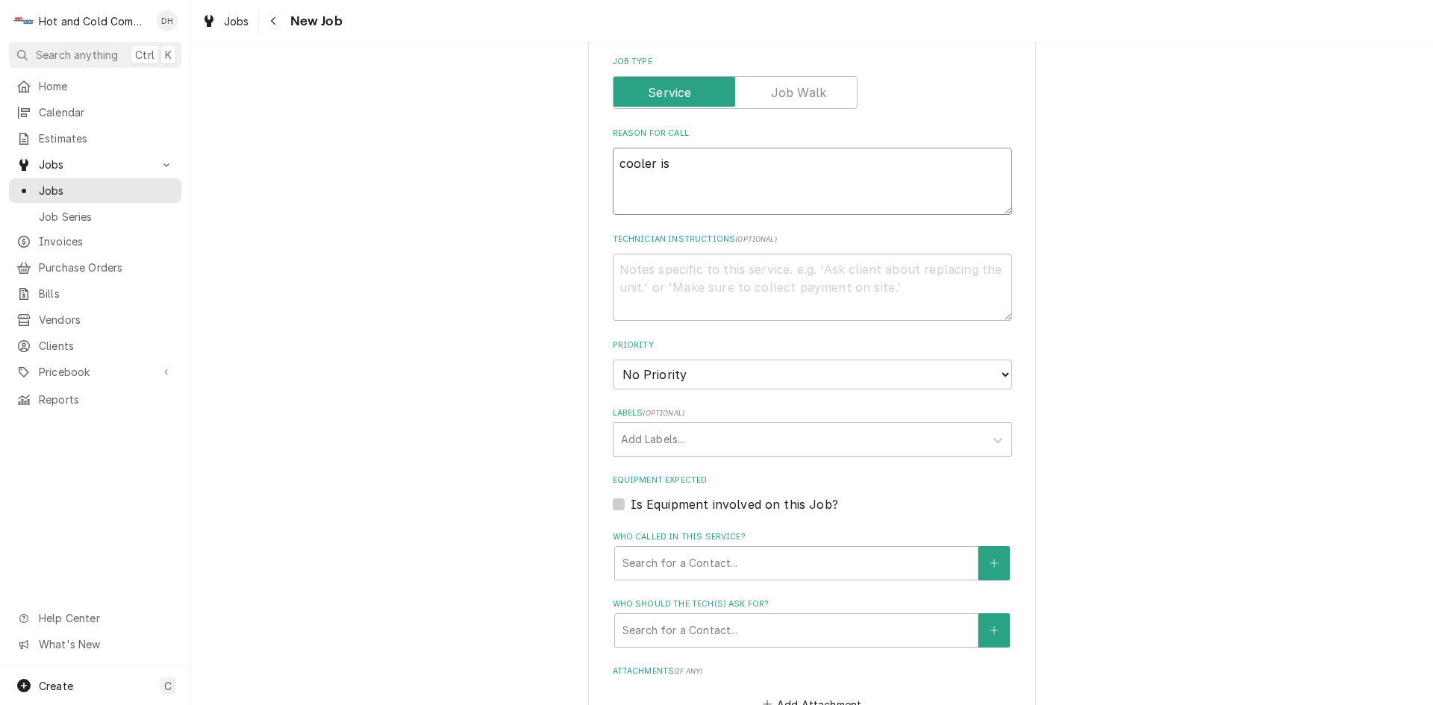
type textarea "cooler is"
type textarea "x"
type textarea "cooler is l"
type textarea "x"
type textarea "cooler is le"
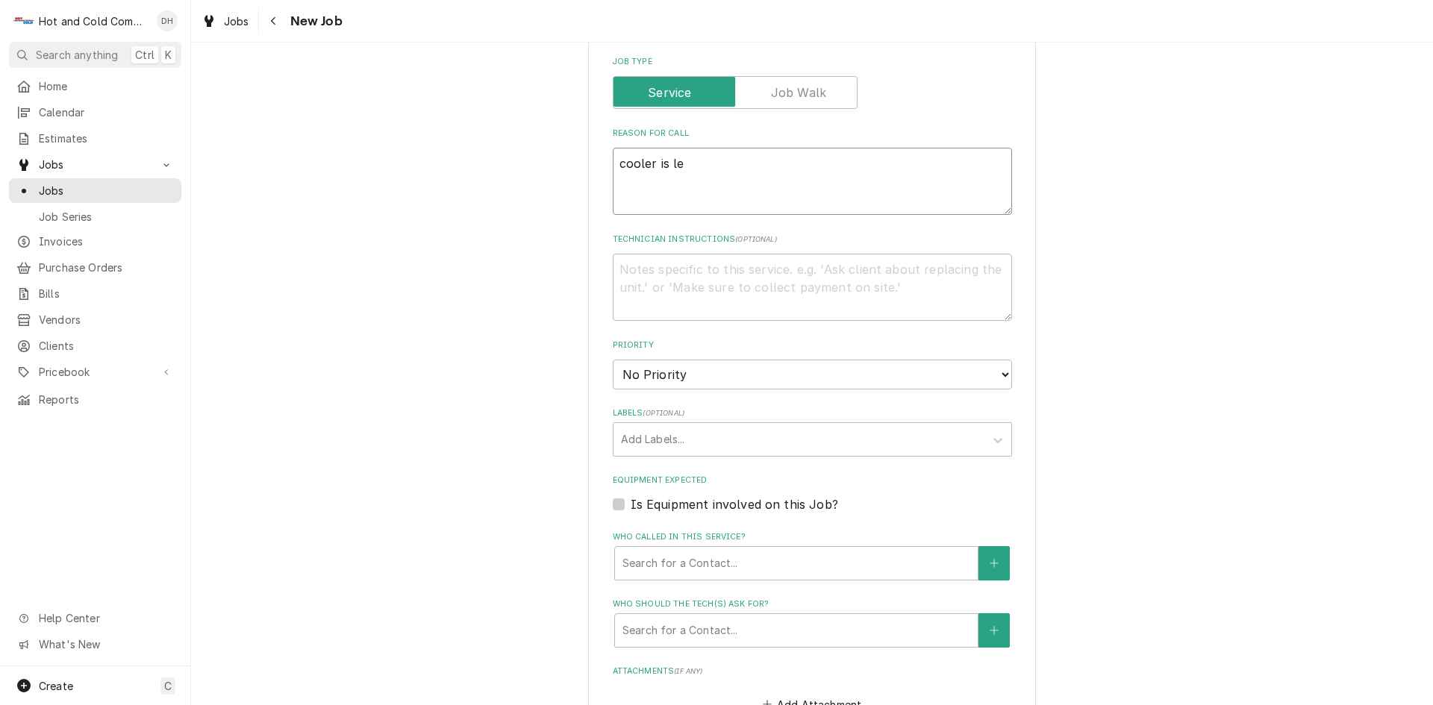
type textarea "x"
type textarea "cooler is lea"
type textarea "x"
type textarea "cooler is leak"
type textarea "x"
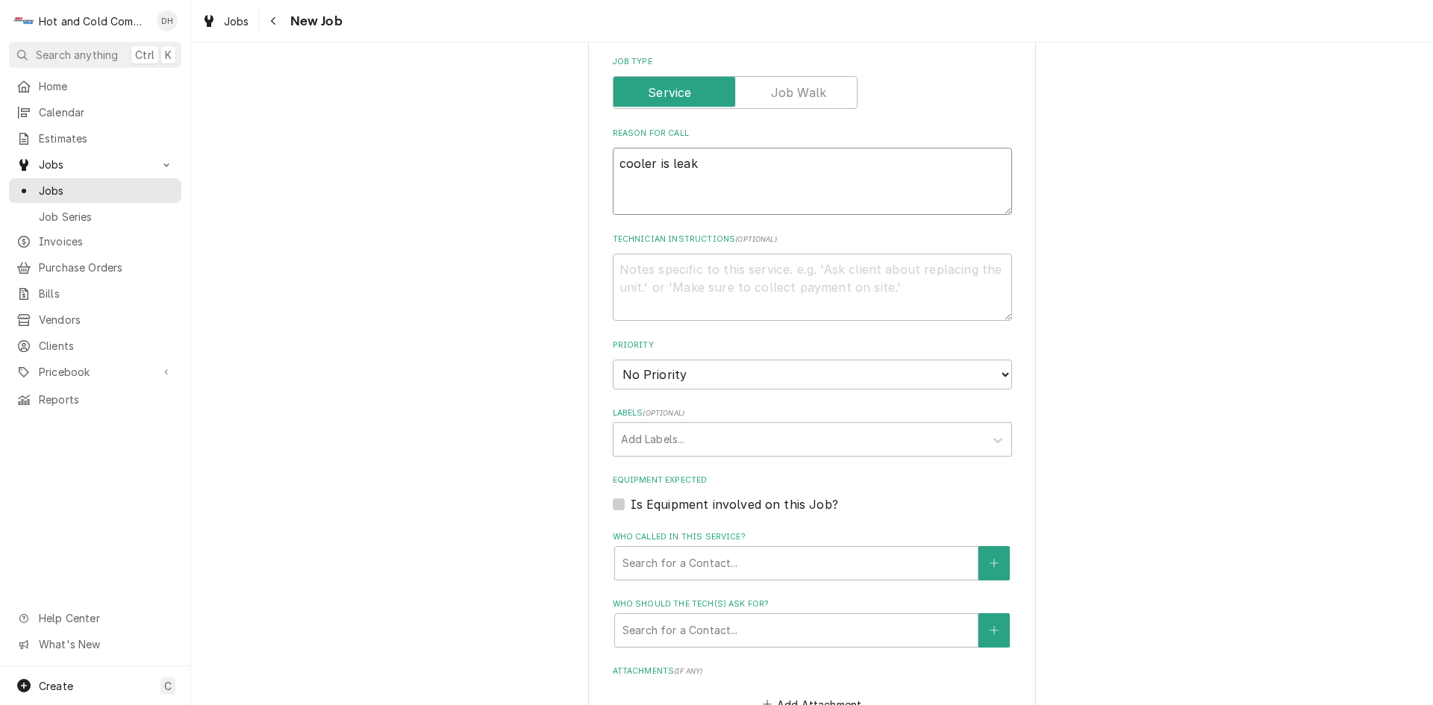
type textarea "cooler is leaki"
type textarea "x"
type textarea "cooler is leakig"
type textarea "x"
type textarea "cooler is leakign"
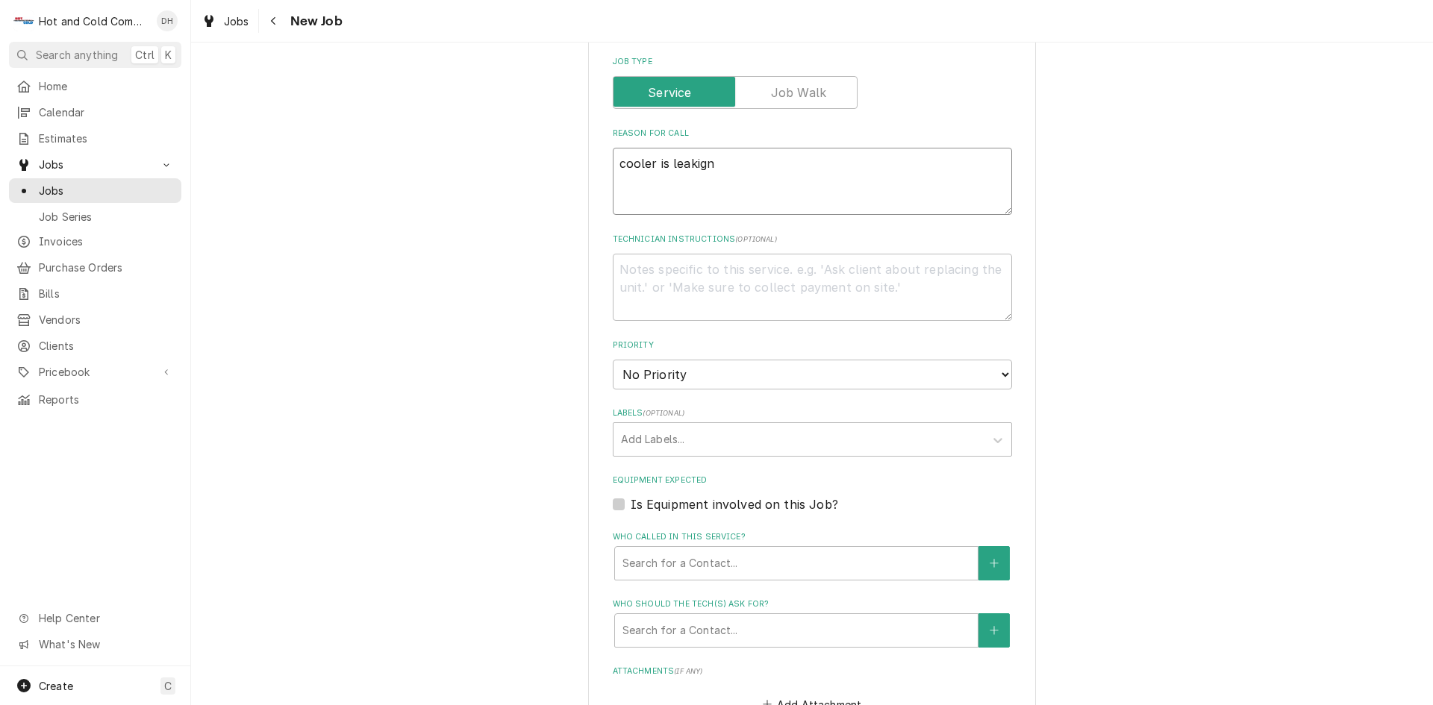
type textarea "x"
type textarea "cooler is leakign"
type textarea "x"
type textarea "cooler is leakign"
type textarea "x"
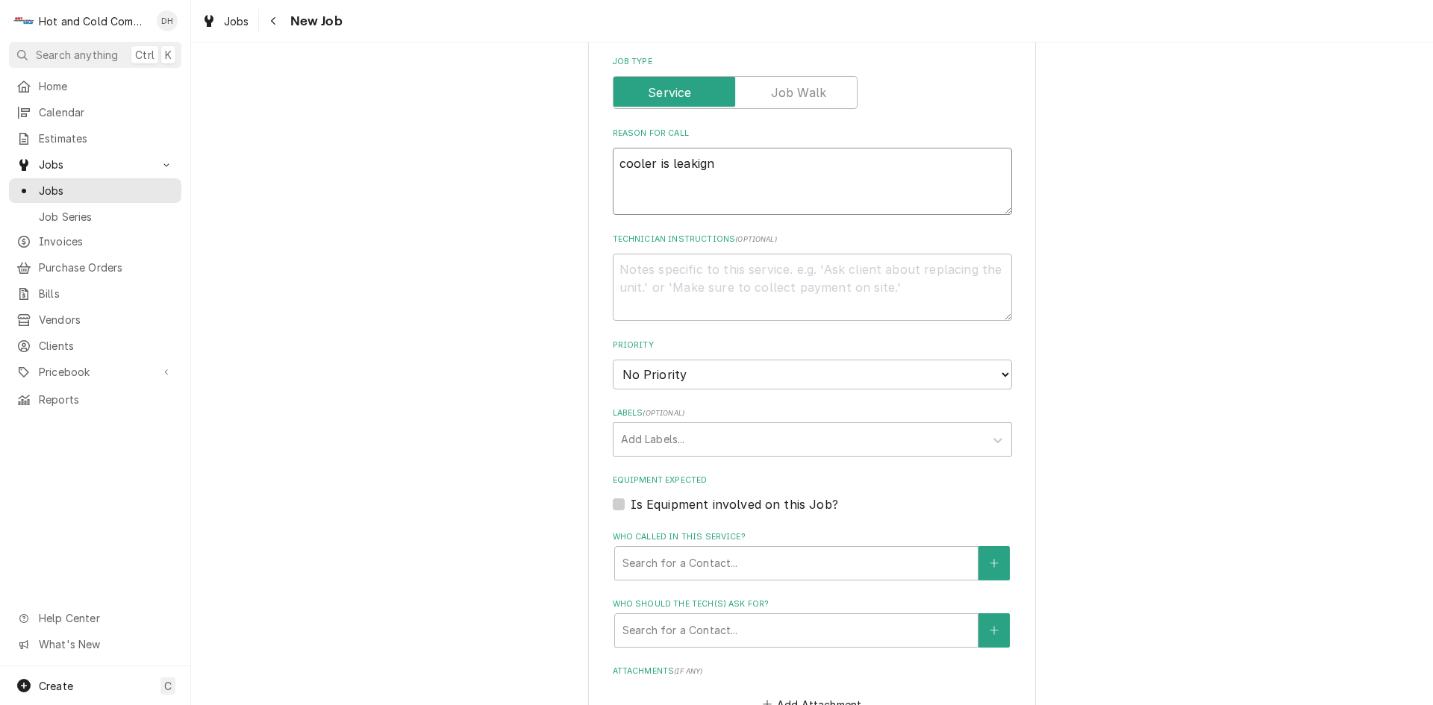
type textarea "cooler is leakig"
type textarea "x"
type textarea "cooler is leaki"
type textarea "x"
type textarea "cooler is leakin"
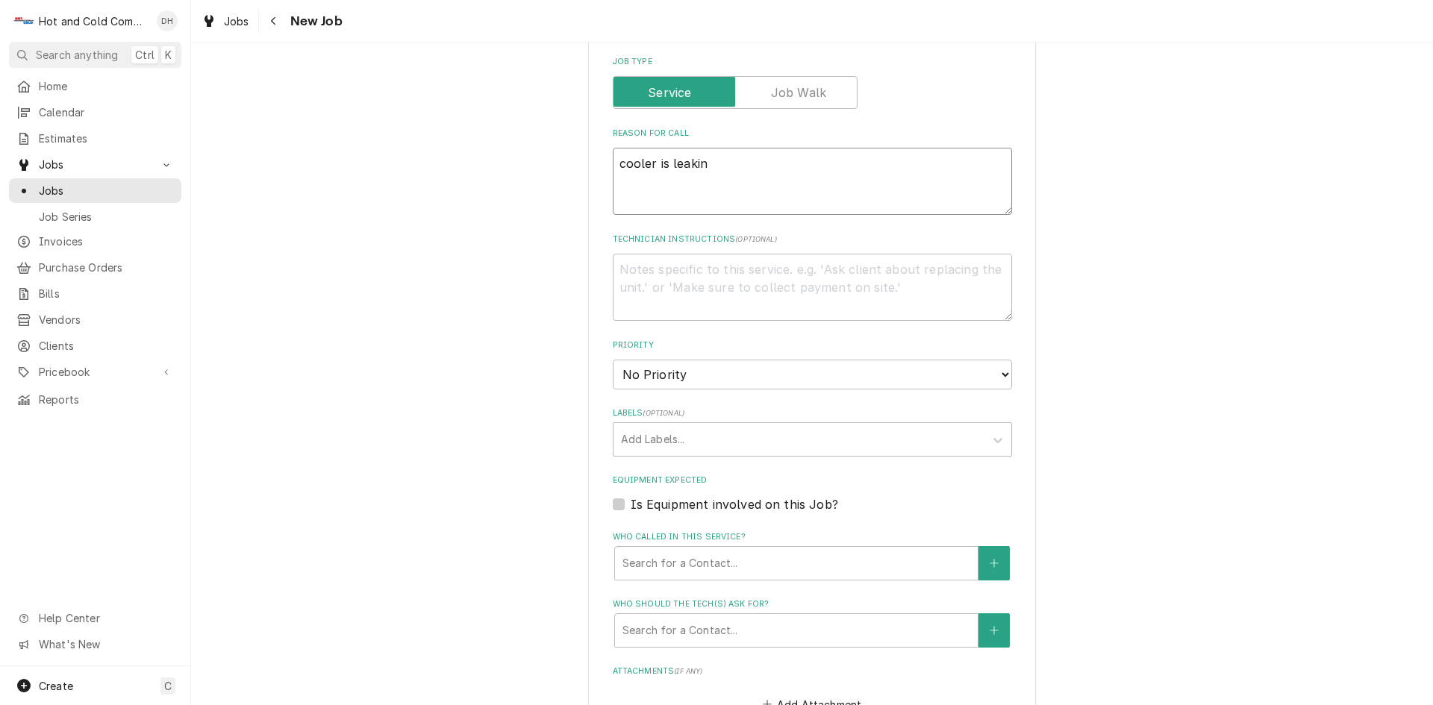
type textarea "x"
type textarea "cooler is leaking"
type textarea "x"
type textarea "cooler is leaking"
click at [777, 557] on div "Who called in this service?" at bounding box center [796, 563] width 348 height 27
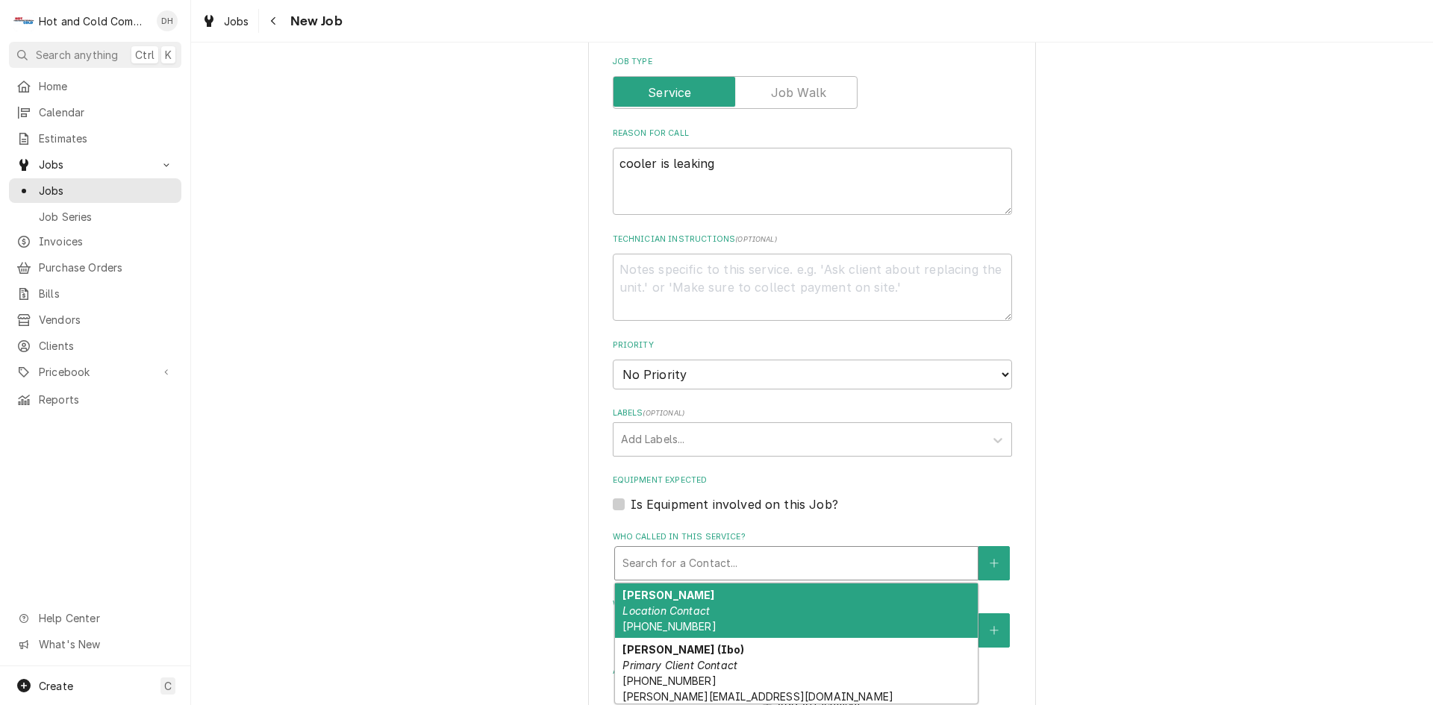
click at [693, 601] on div "Arsenio Location Contact (404) 754-7592" at bounding box center [796, 611] width 363 height 54
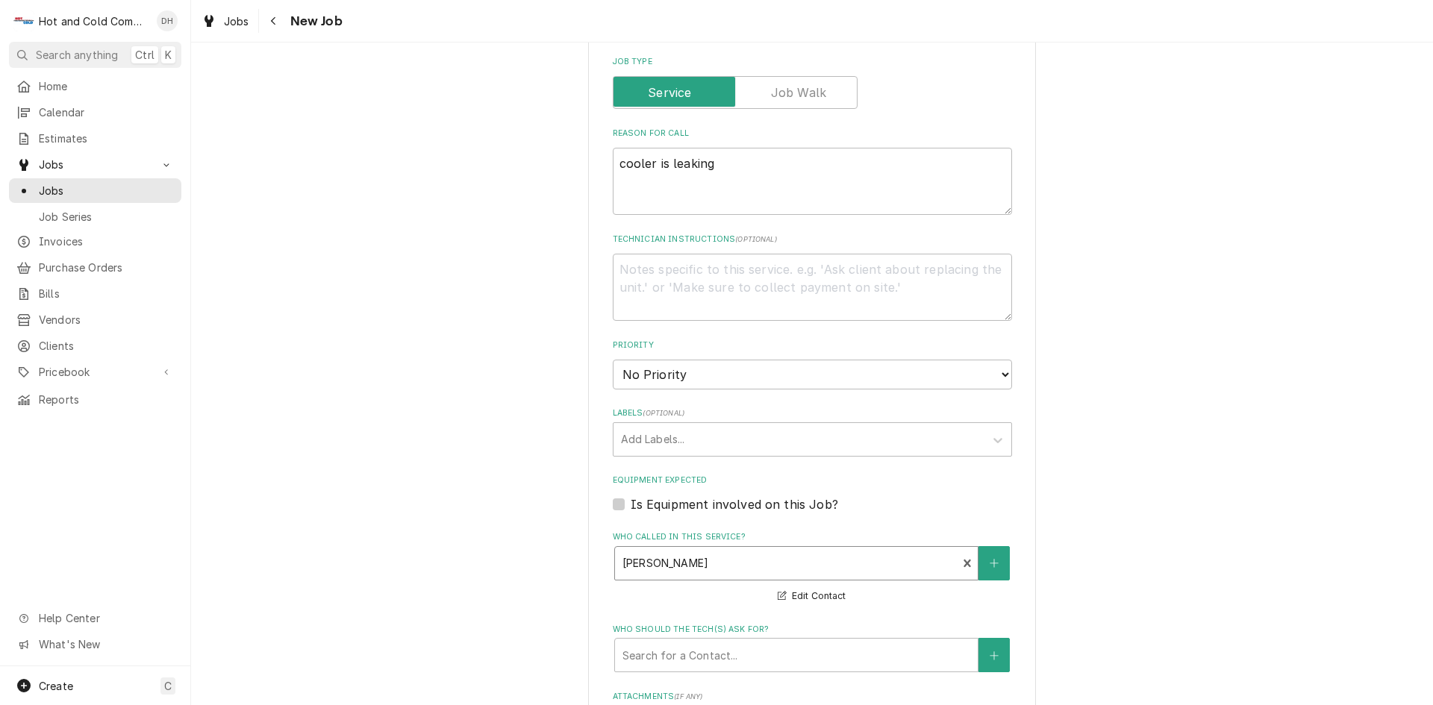
scroll to position [746, 0]
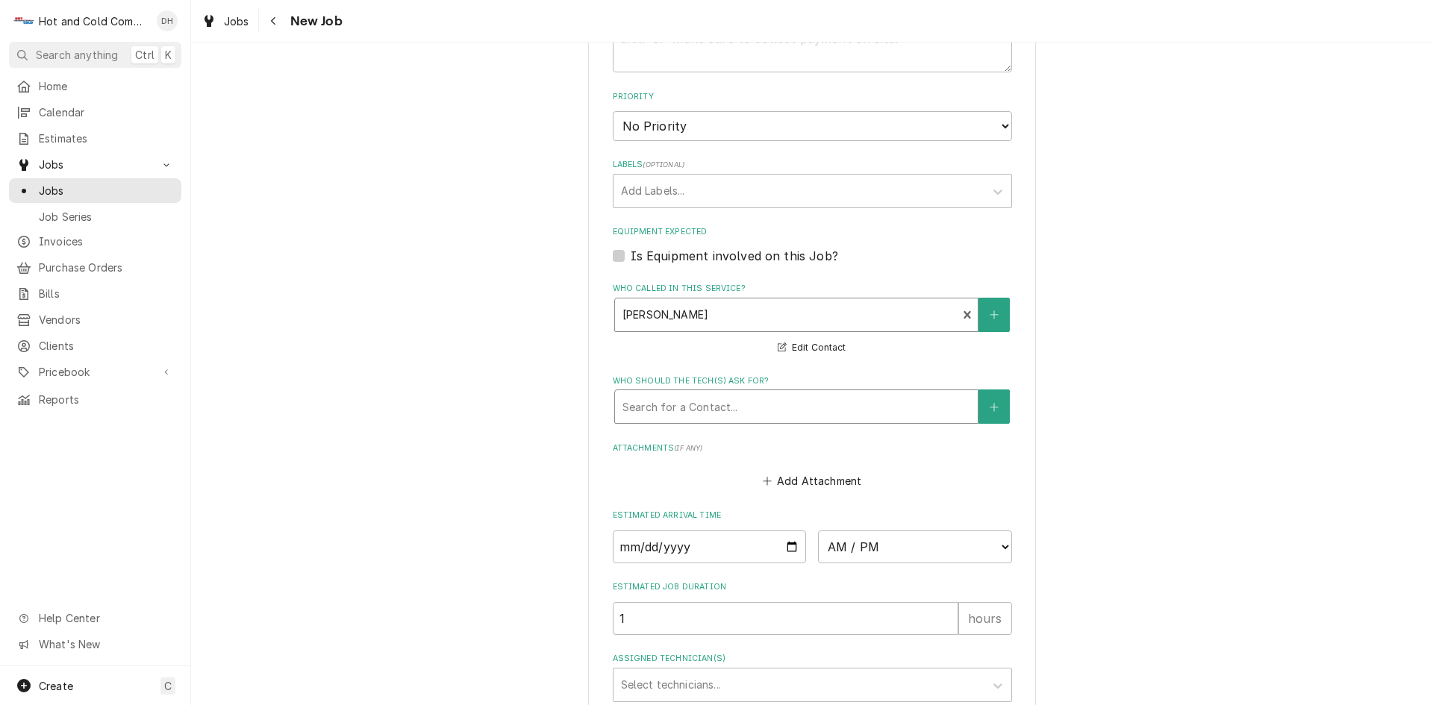
click at [796, 392] on div "Search for a Contact..." at bounding box center [796, 406] width 363 height 33
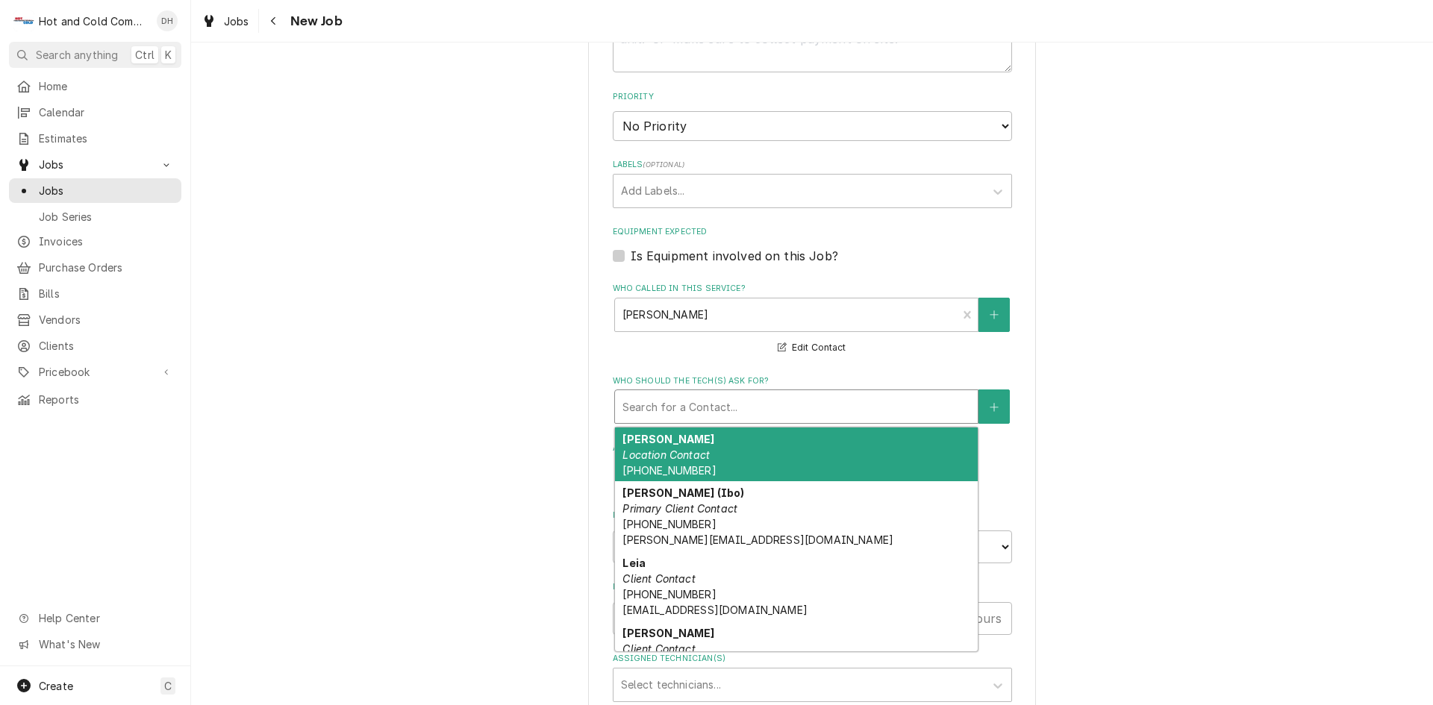
click at [716, 448] on div "Arsenio Location Contact (404) 754-7592" at bounding box center [796, 455] width 363 height 54
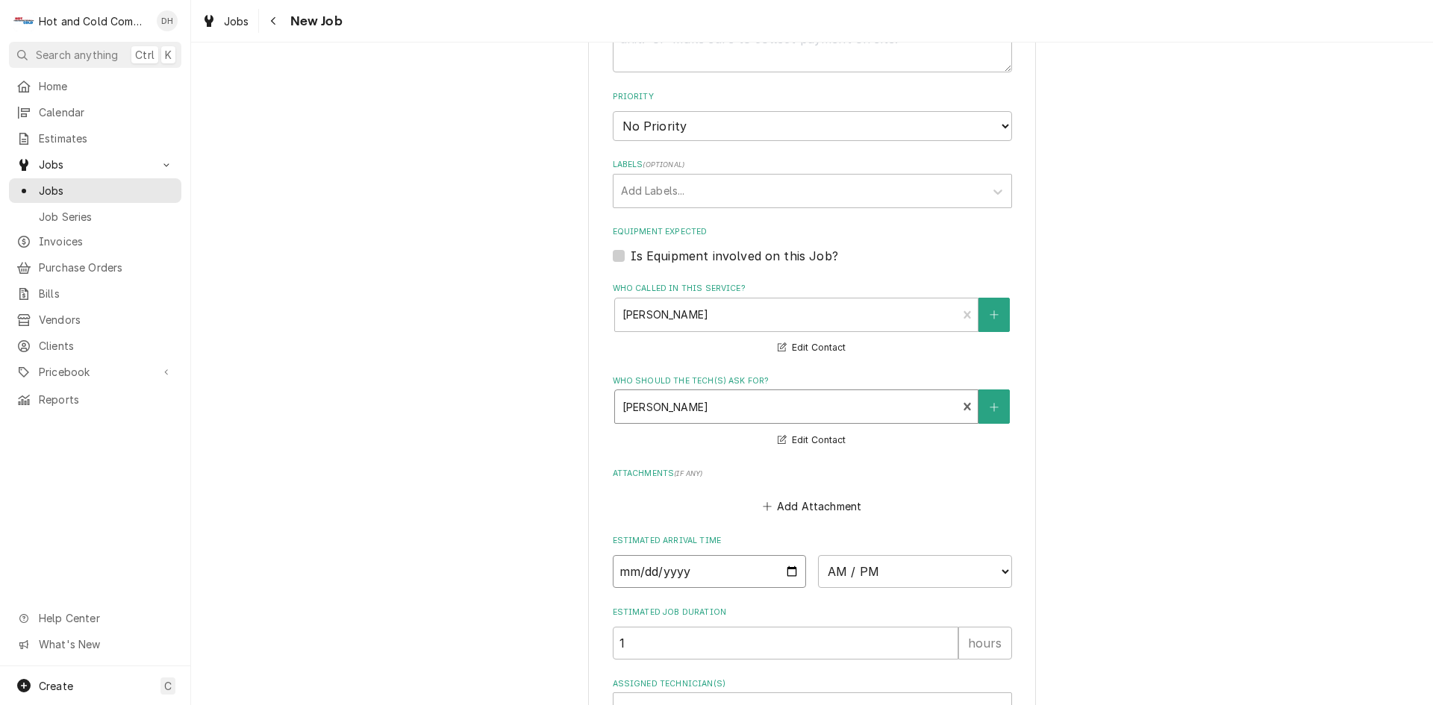
click at [790, 564] on input "Date" at bounding box center [710, 571] width 194 height 33
type textarea "x"
type input "2025-09-17"
type textarea "x"
click at [999, 570] on select "AM / PM 6:00 AM 6:15 AM 6:30 AM 6:45 AM 7:00 AM 7:15 AM 7:30 AM 7:45 AM 8:00 AM…" at bounding box center [915, 571] width 194 height 33
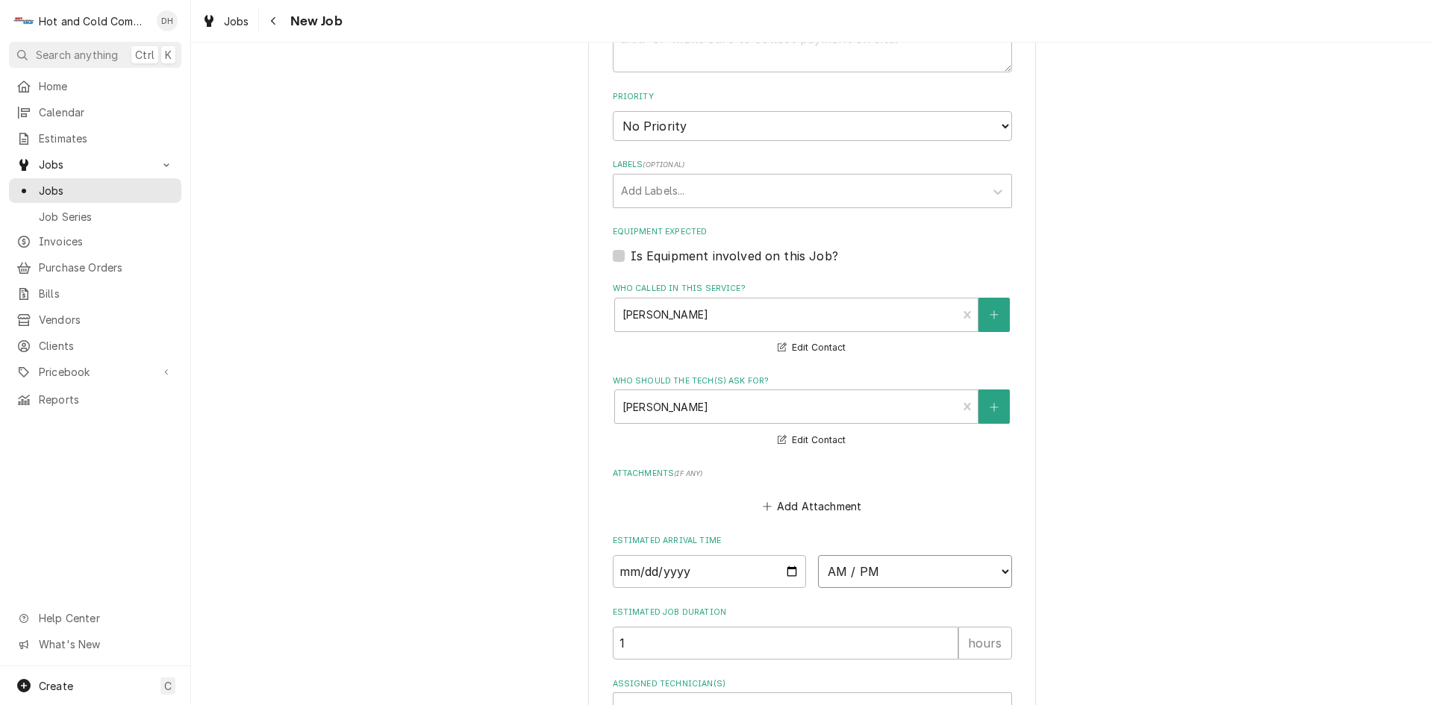
select select "12:00:00"
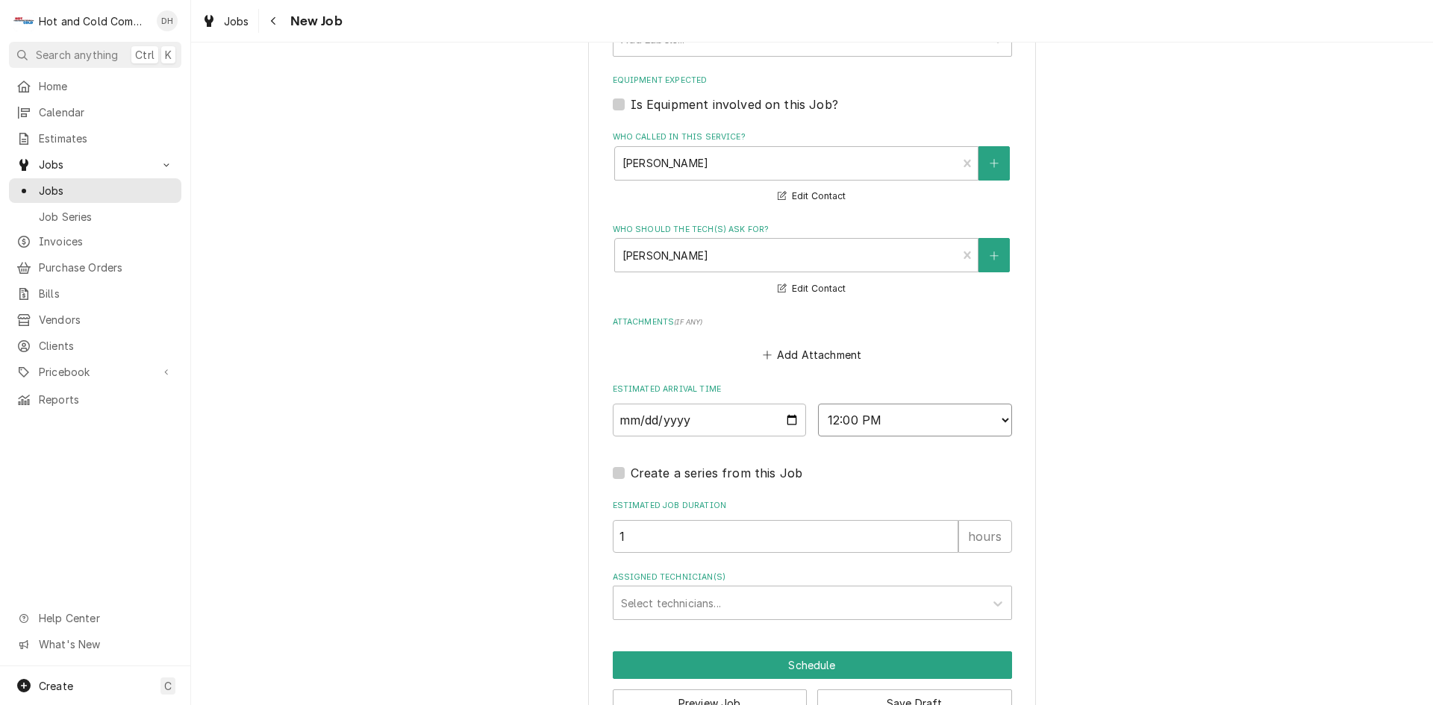
scroll to position [942, 0]
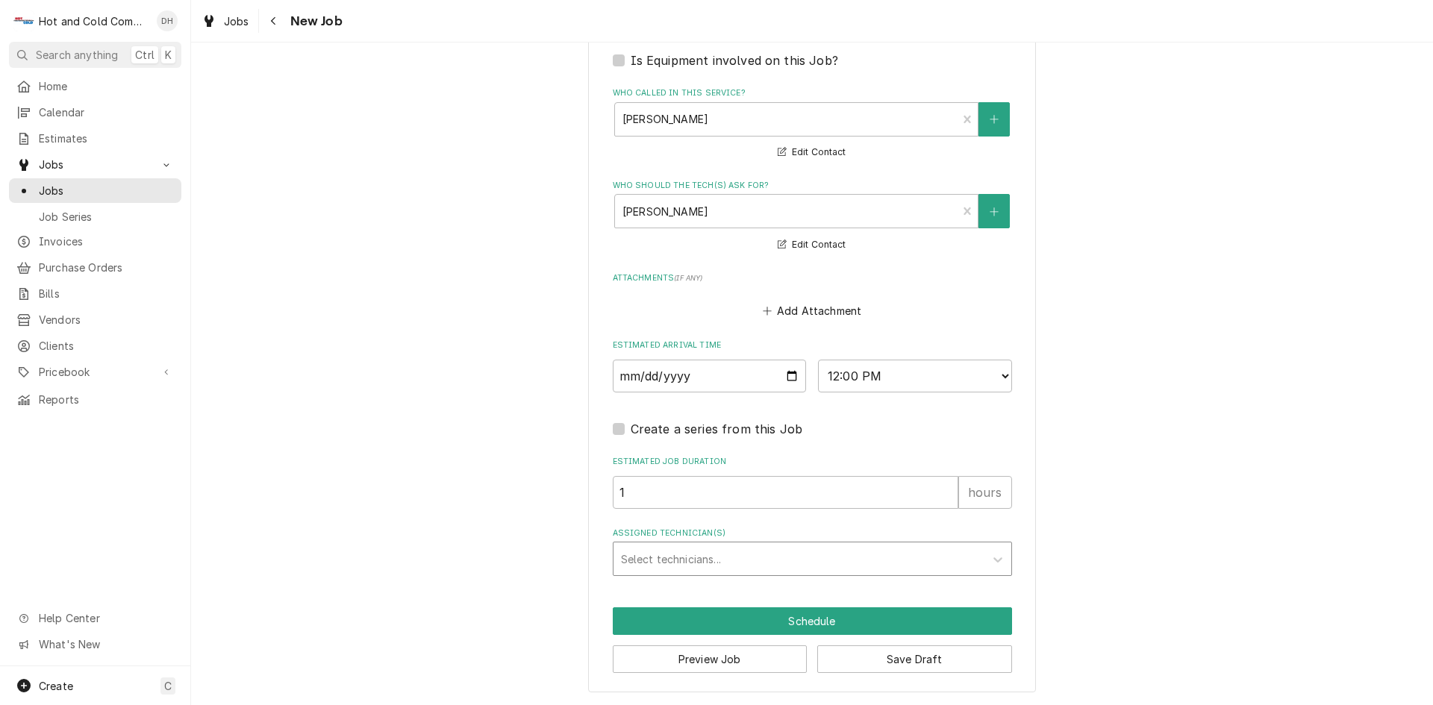
click at [890, 554] on div "Assigned Technician(s)" at bounding box center [799, 559] width 356 height 27
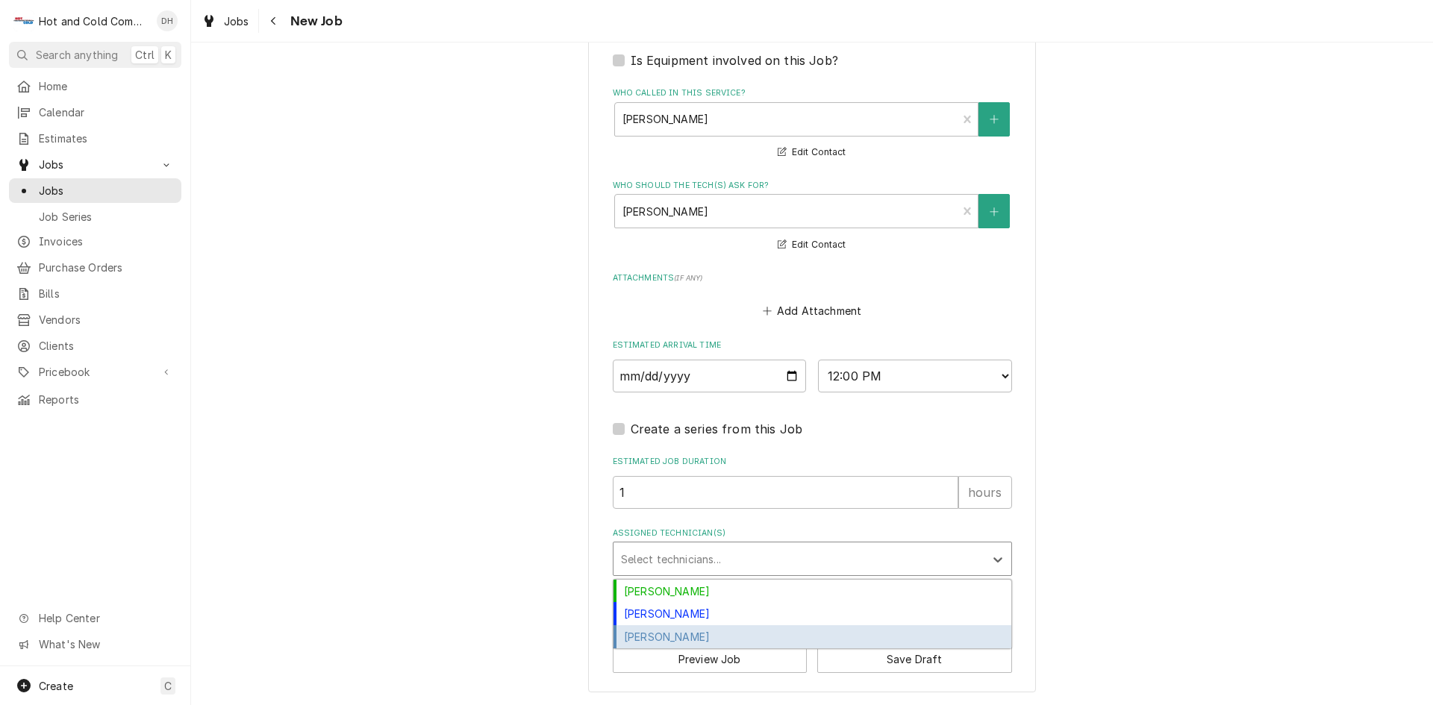
click at [714, 639] on div "[PERSON_NAME]" at bounding box center [812, 636] width 398 height 23
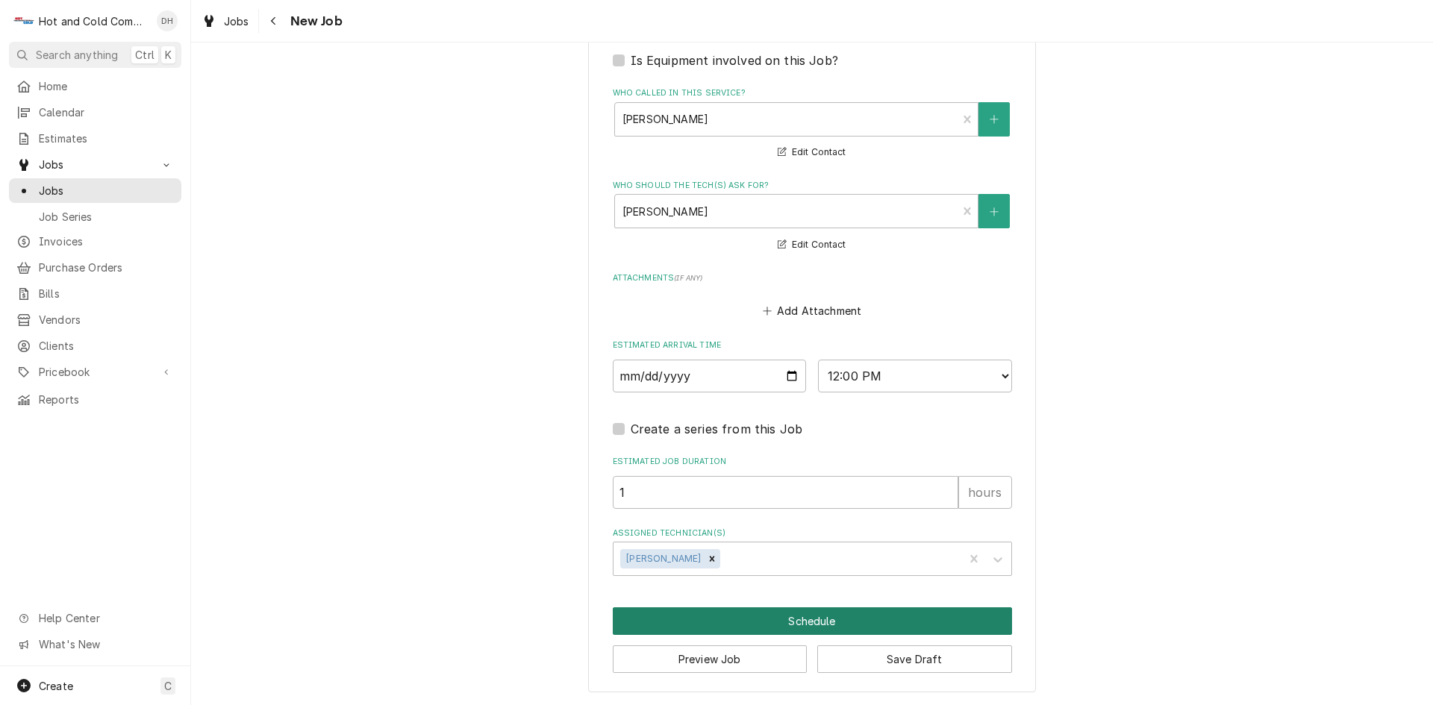
click at [806, 619] on button "Schedule" at bounding box center [812, 622] width 399 height 28
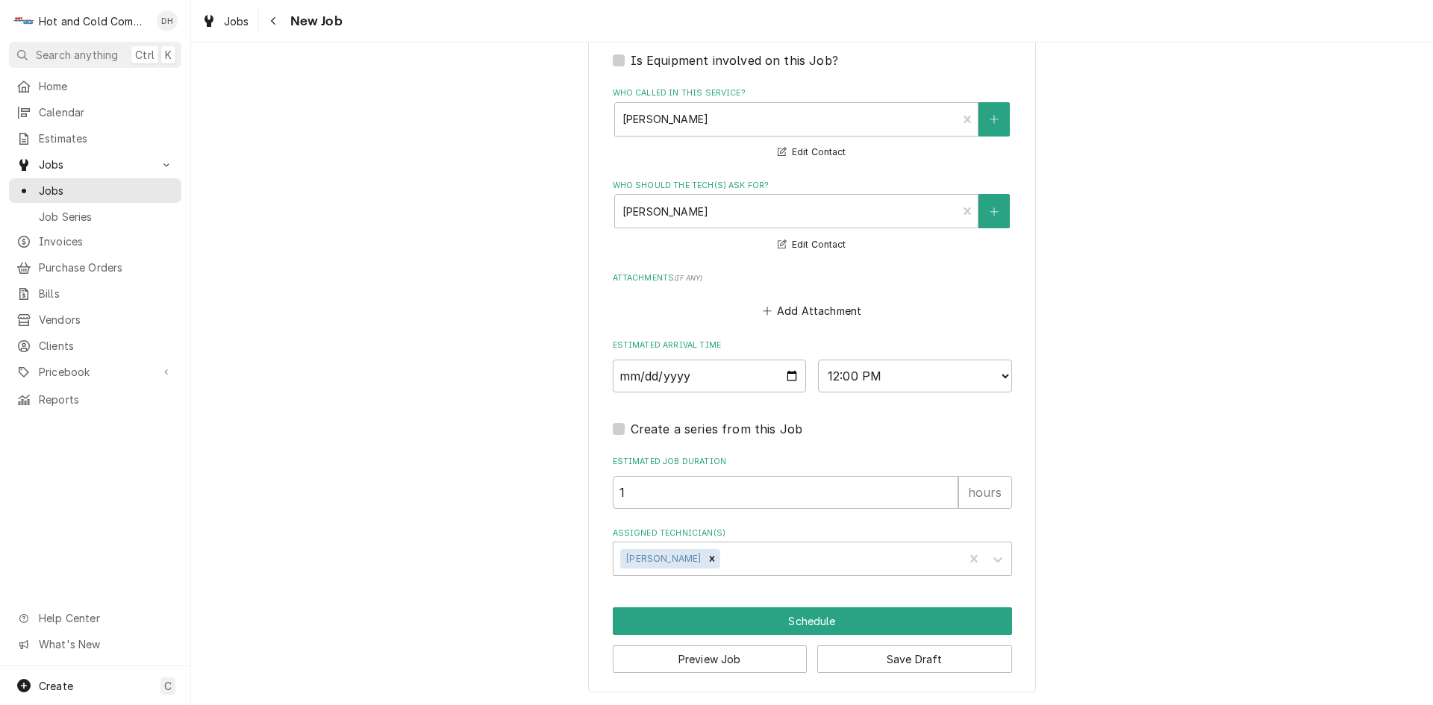
scroll to position [928, 0]
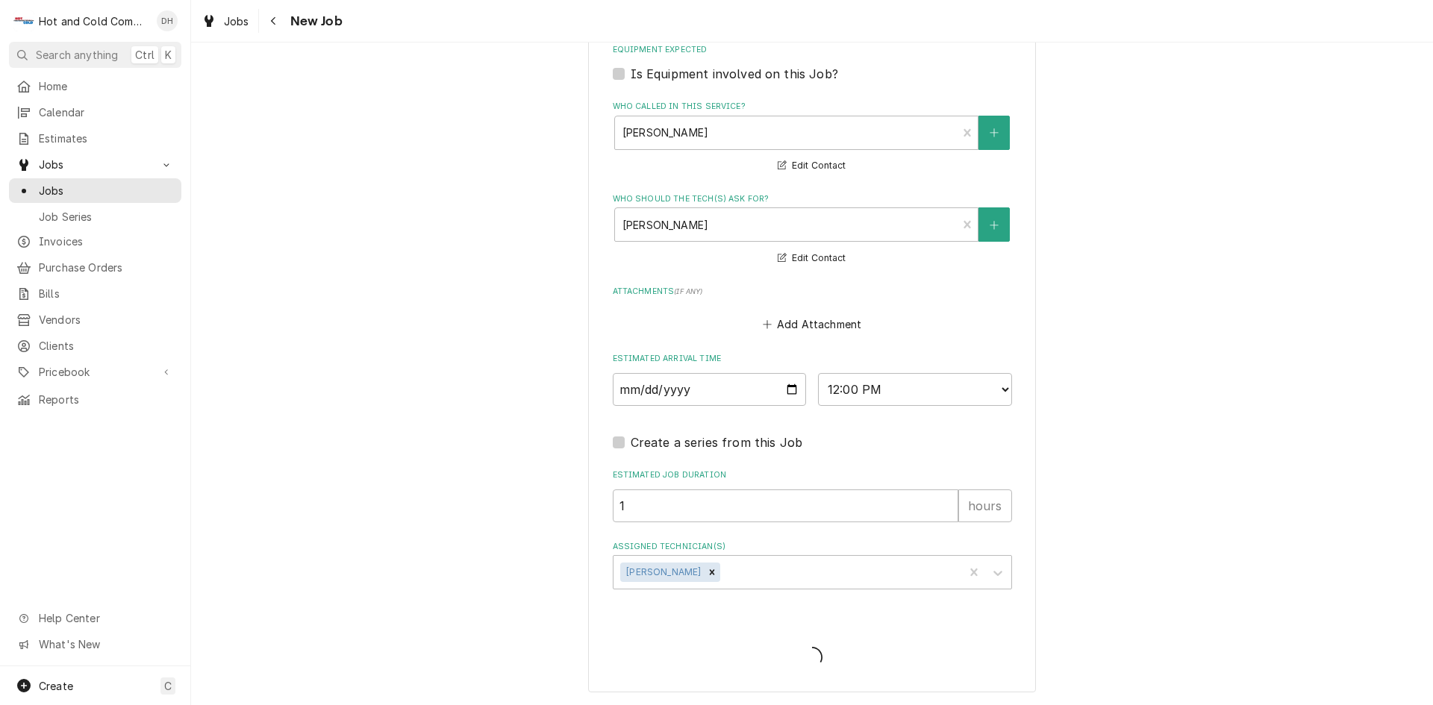
type textarea "x"
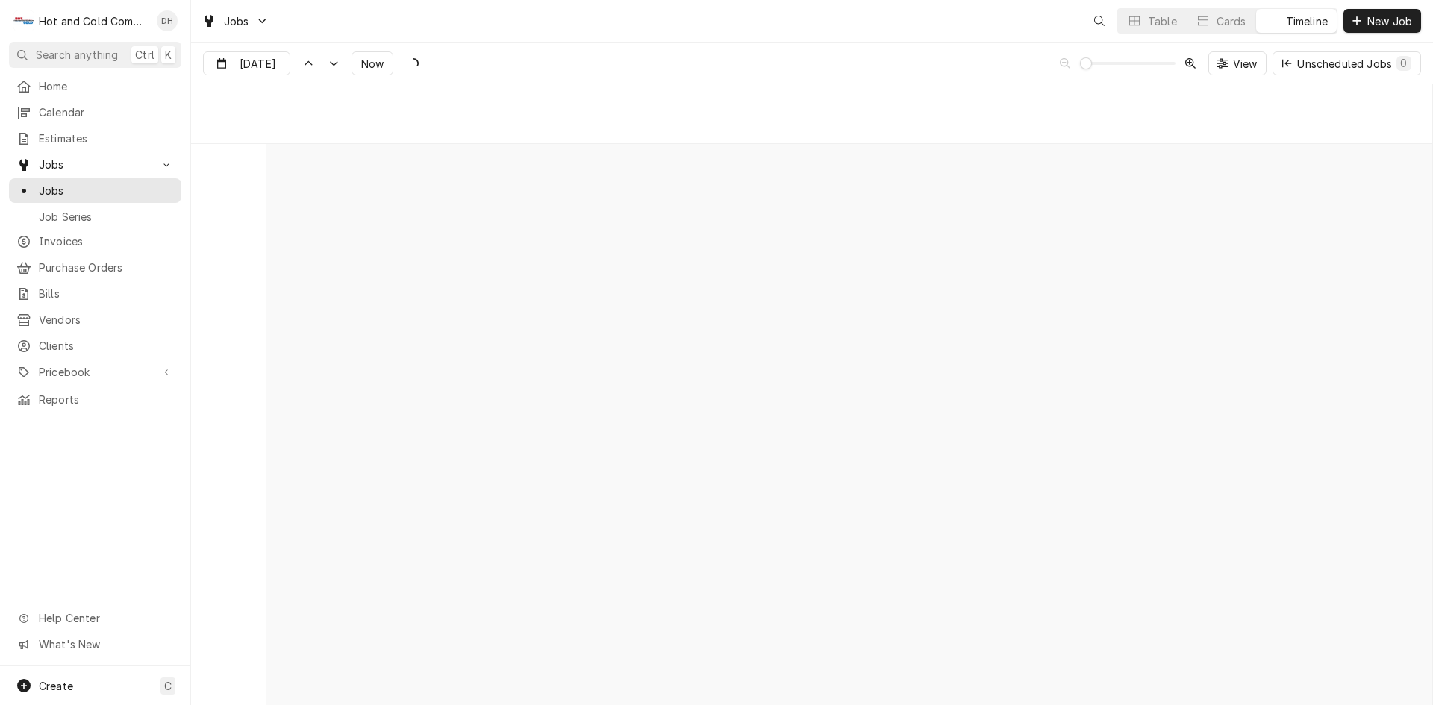
scroll to position [11694, 0]
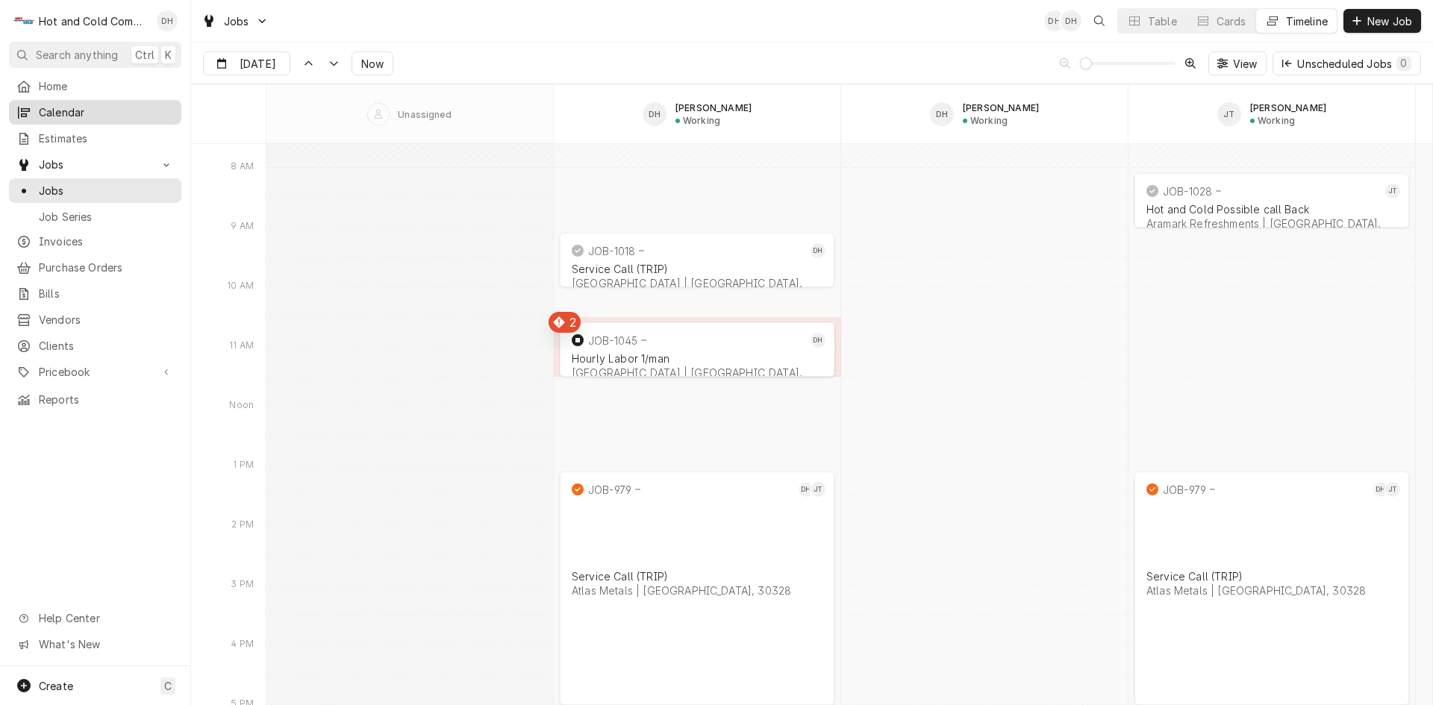
click at [107, 107] on span "Calendar" at bounding box center [106, 112] width 135 height 16
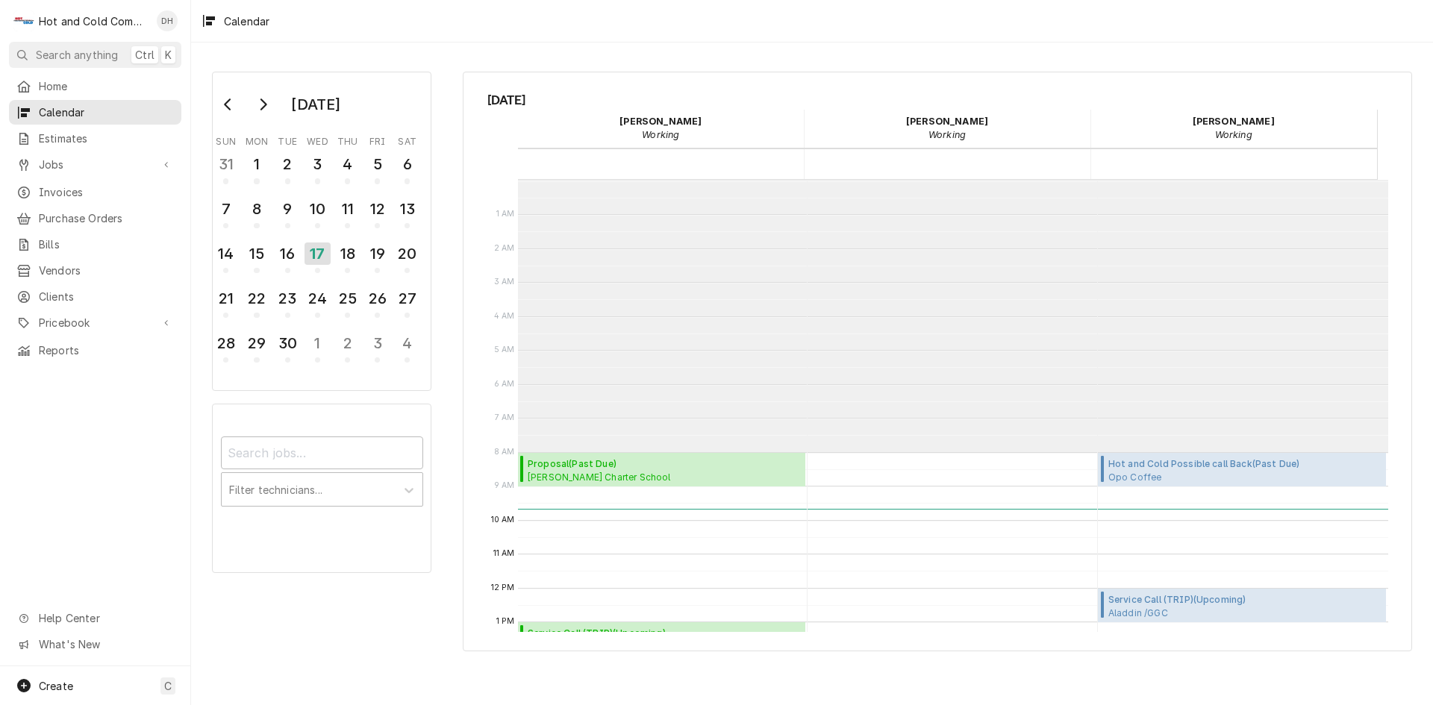
scroll to position [272, 0]
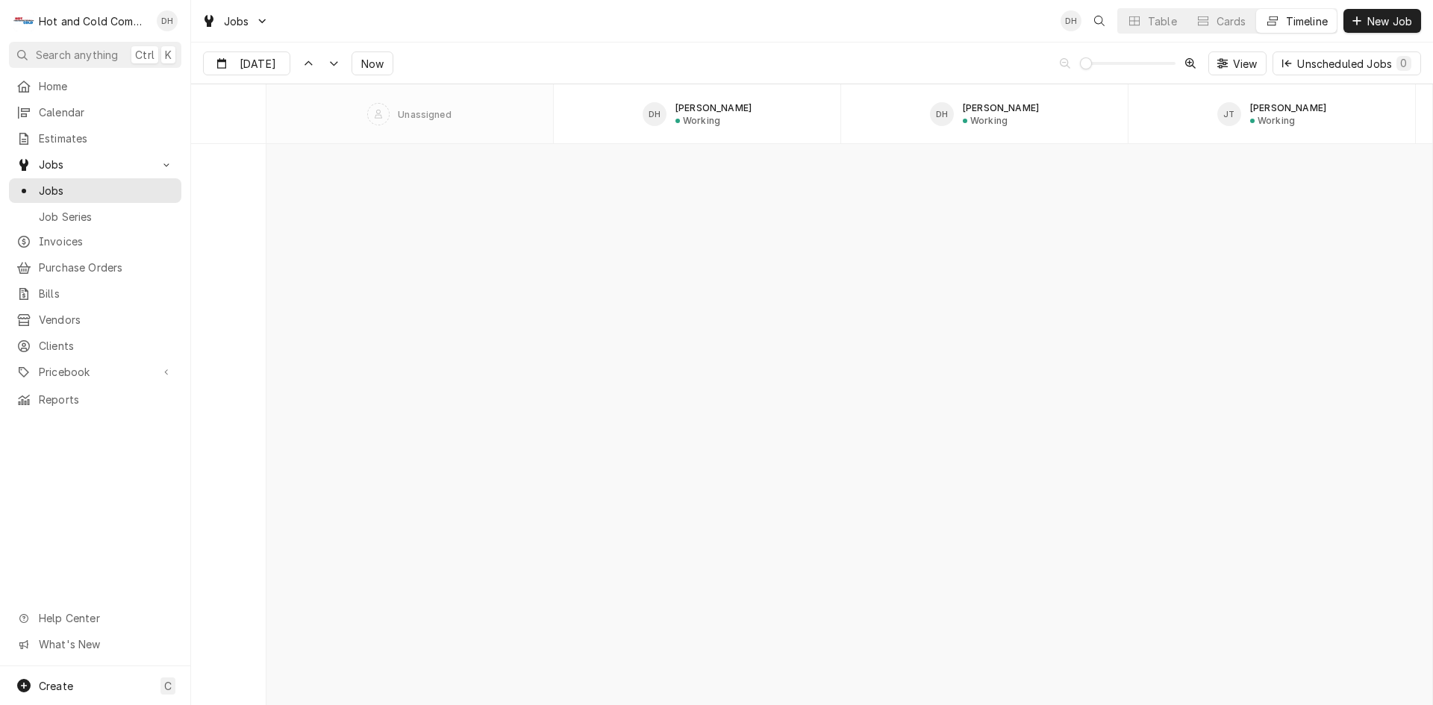
scroll to position [11694, 0]
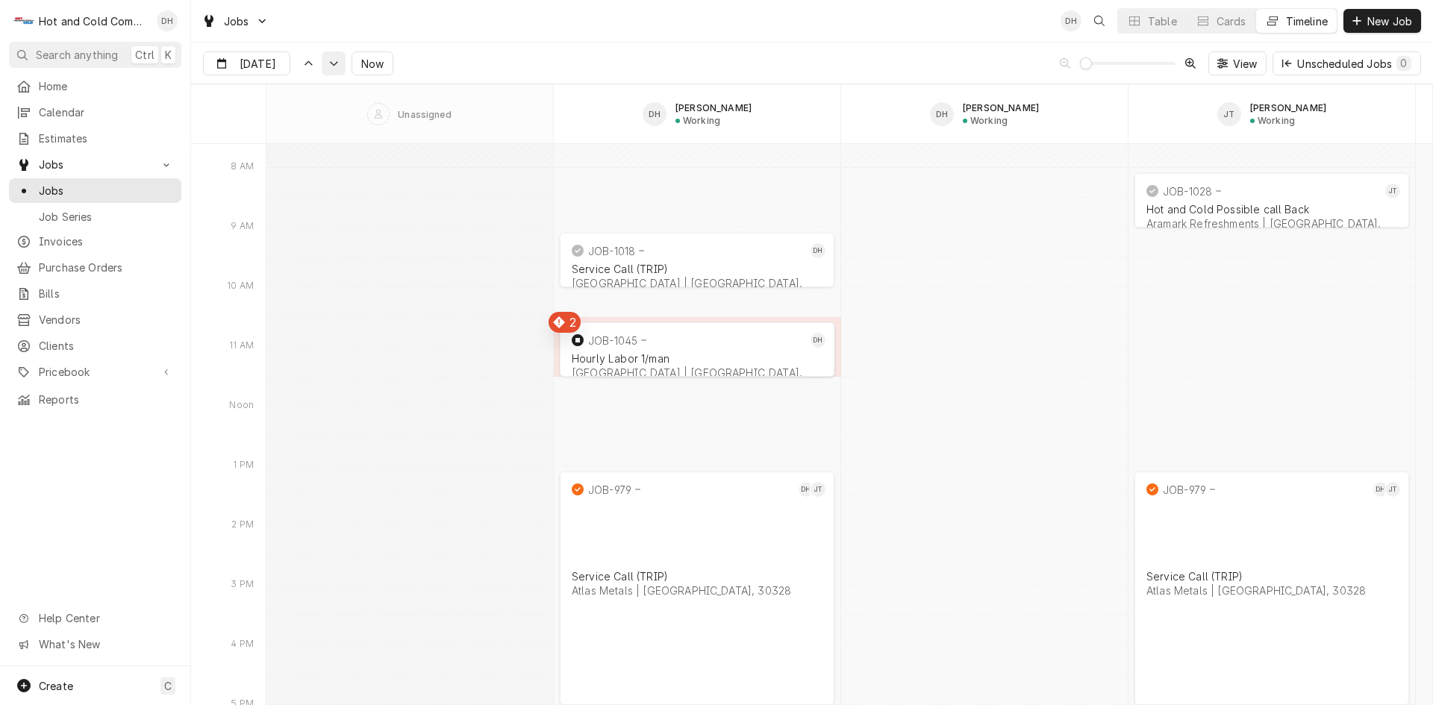
click at [331, 66] on icon "Dynamic Content Wrapper" at bounding box center [333, 63] width 10 height 7
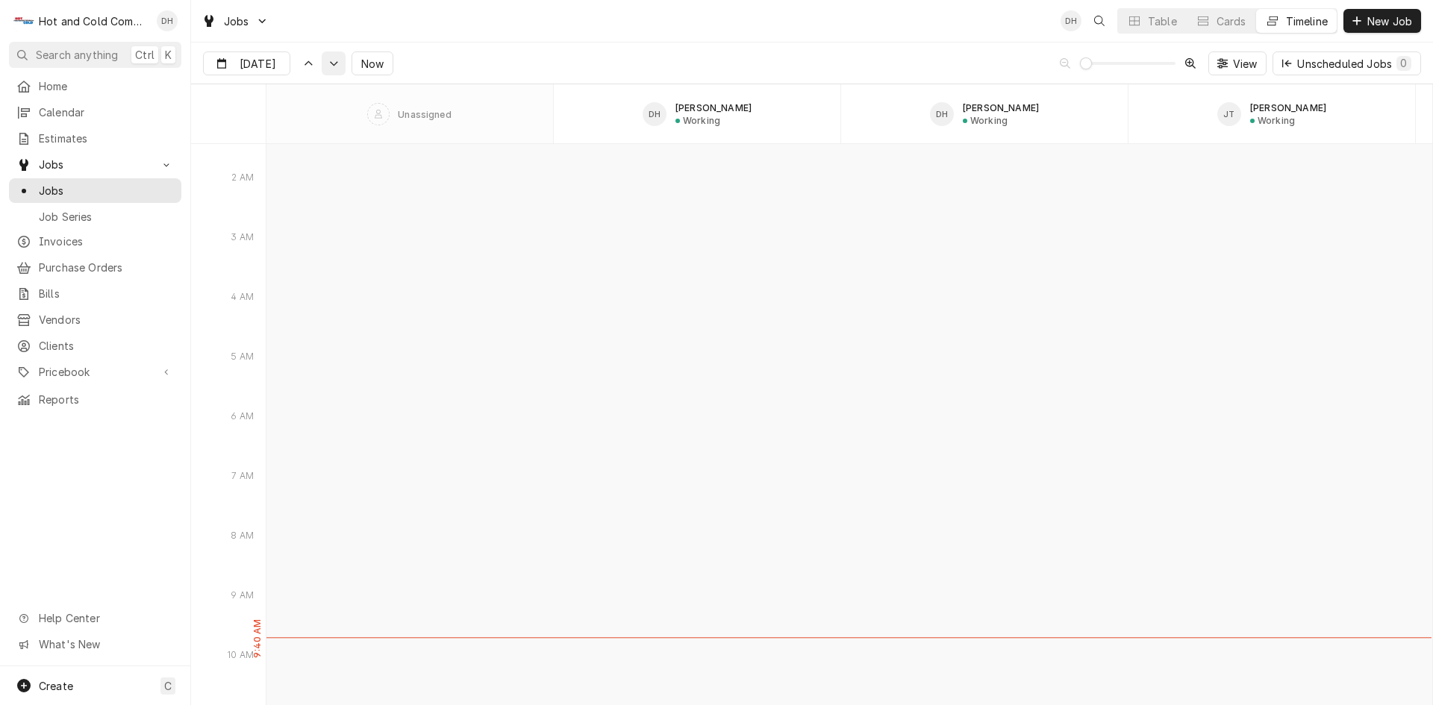
scroll to position [12757, 0]
type input "Sep 17"
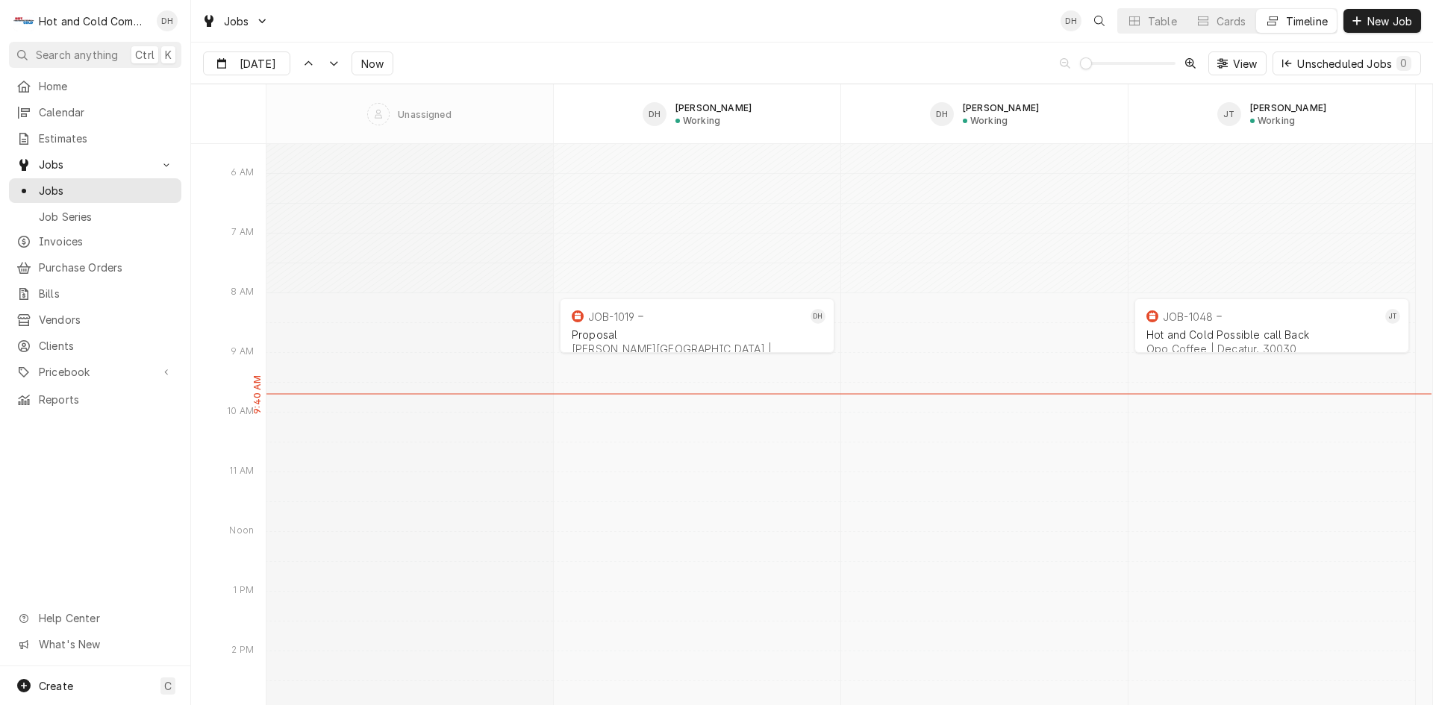
scroll to position [13006, 0]
